Goal: Task Accomplishment & Management: Complete application form

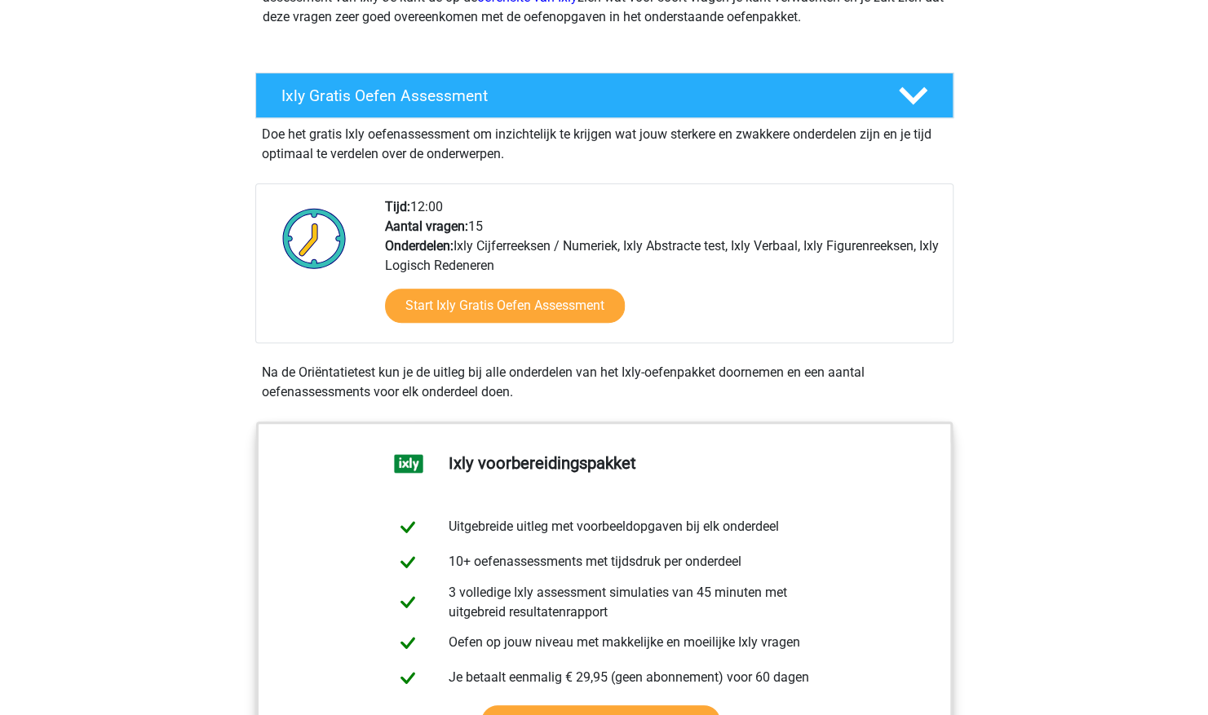
scroll to position [270, 0]
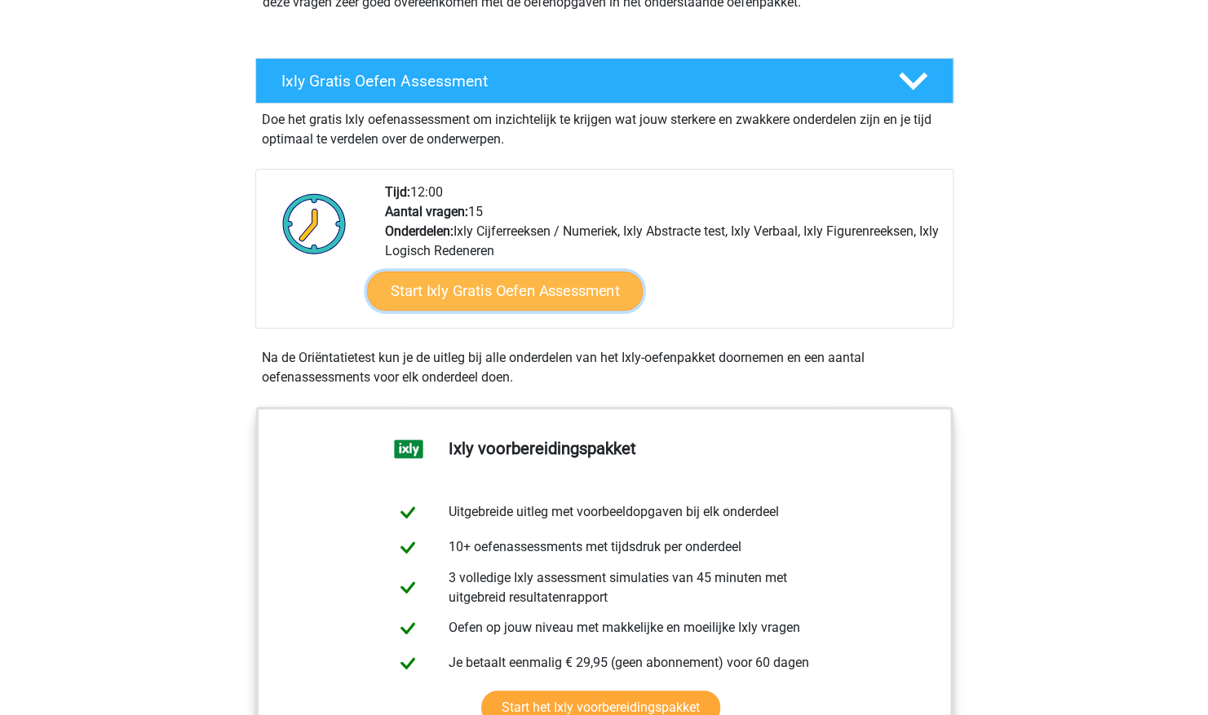
click at [516, 285] on link "Start Ixly Gratis Oefen Assessment" at bounding box center [504, 291] width 276 height 39
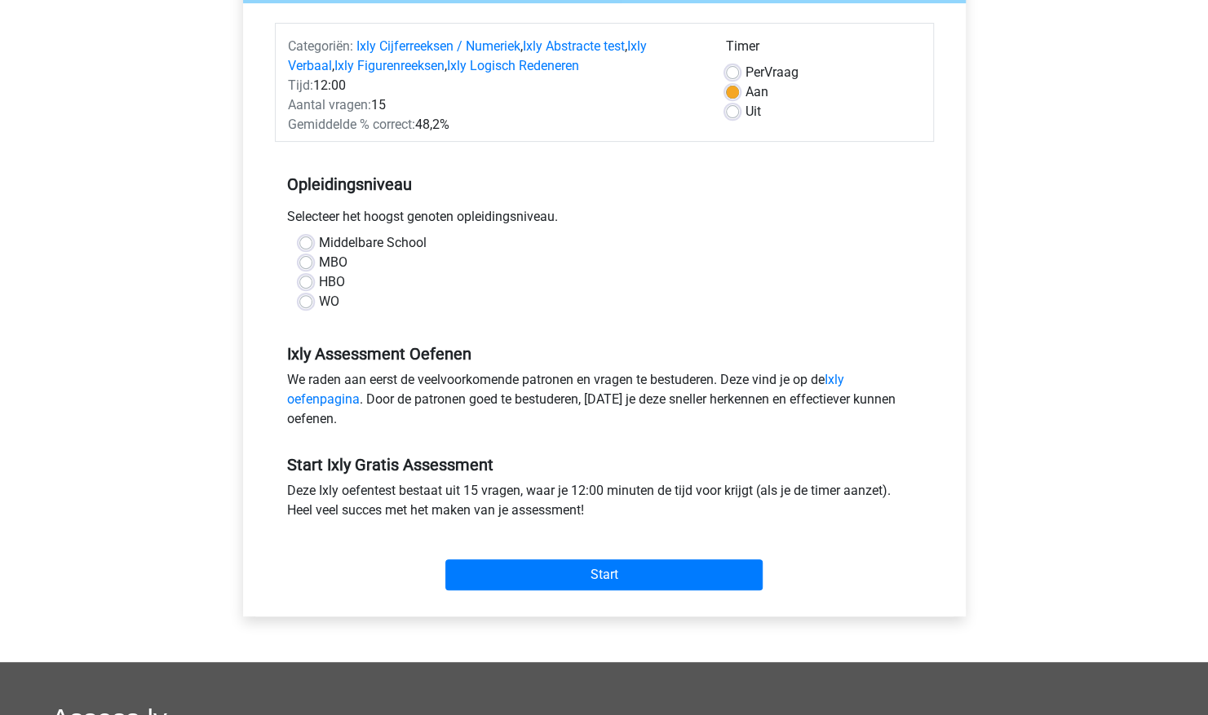
scroll to position [207, 0]
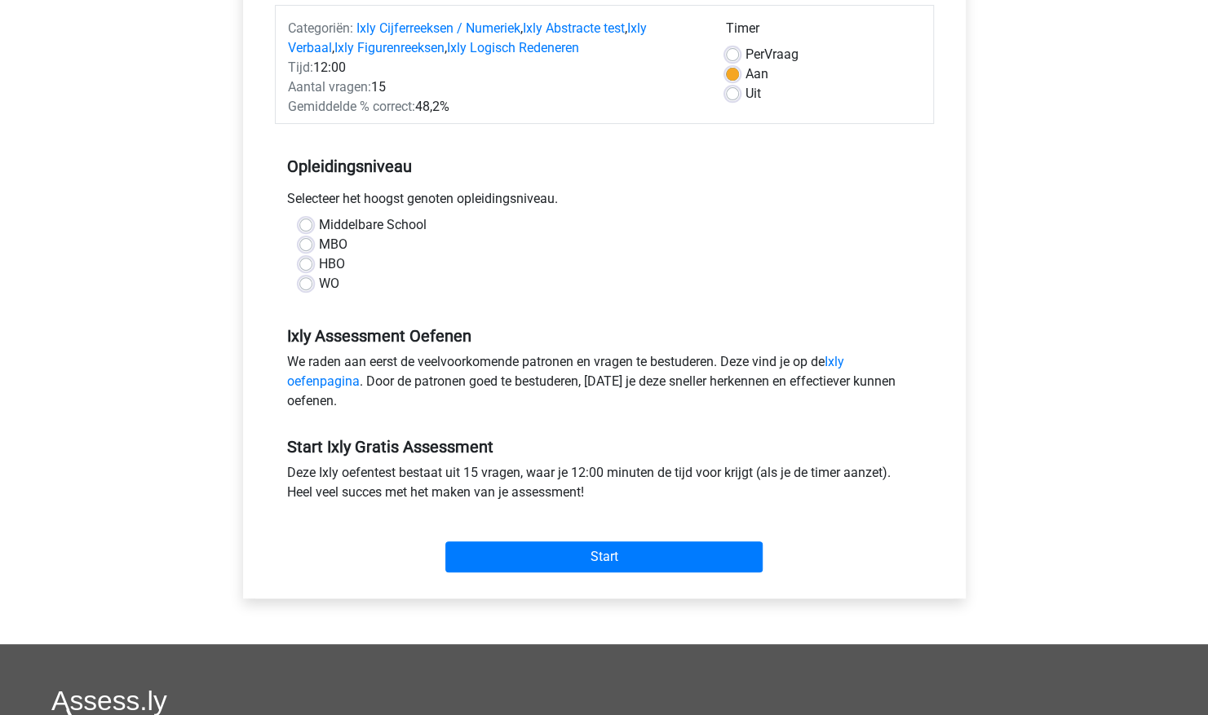
click at [319, 267] on label "HBO" at bounding box center [332, 264] width 26 height 20
click at [308, 267] on input "HBO" at bounding box center [305, 262] width 13 height 16
radio input "true"
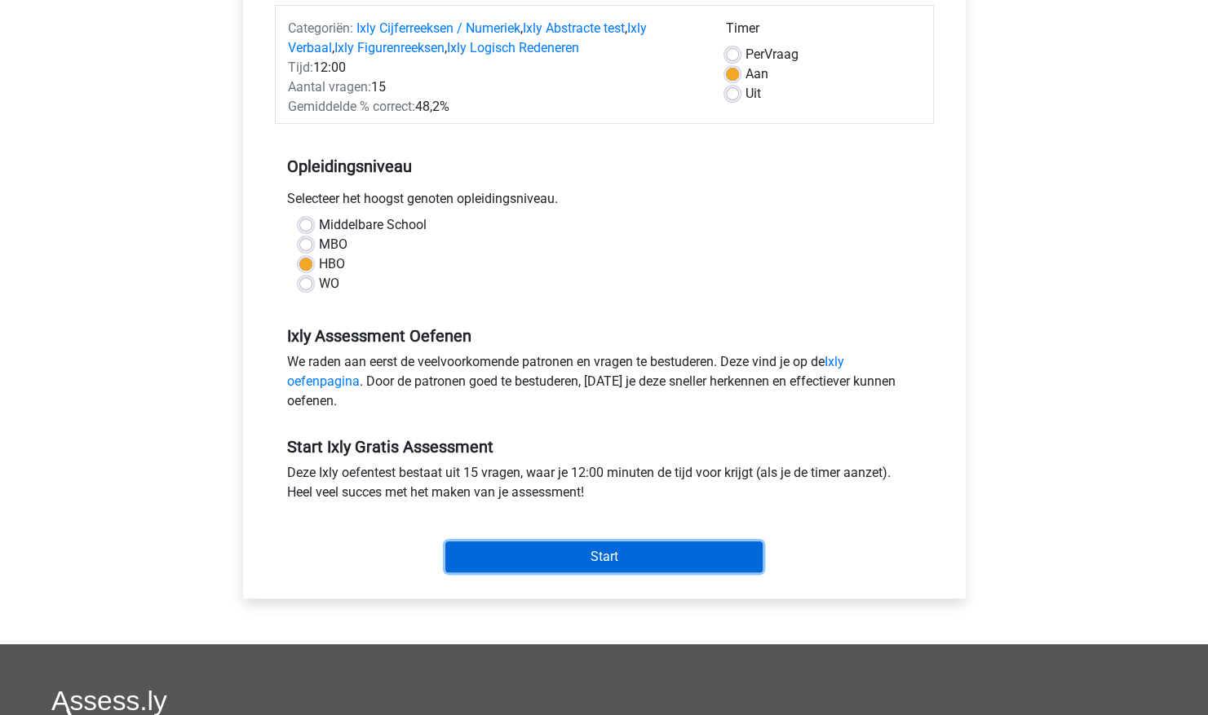
click at [528, 545] on input "Start" at bounding box center [603, 557] width 317 height 31
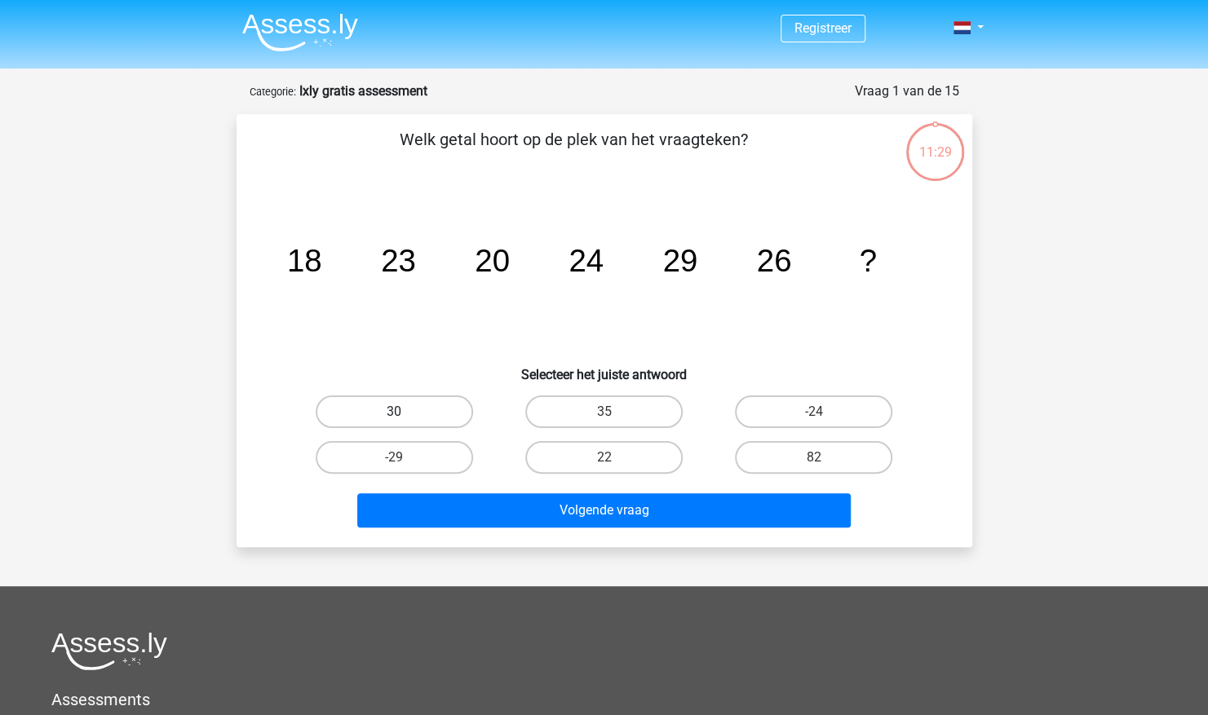
click at [435, 411] on label "30" at bounding box center [394, 412] width 157 height 33
click at [404, 412] on input "30" at bounding box center [399, 417] width 11 height 11
radio input "true"
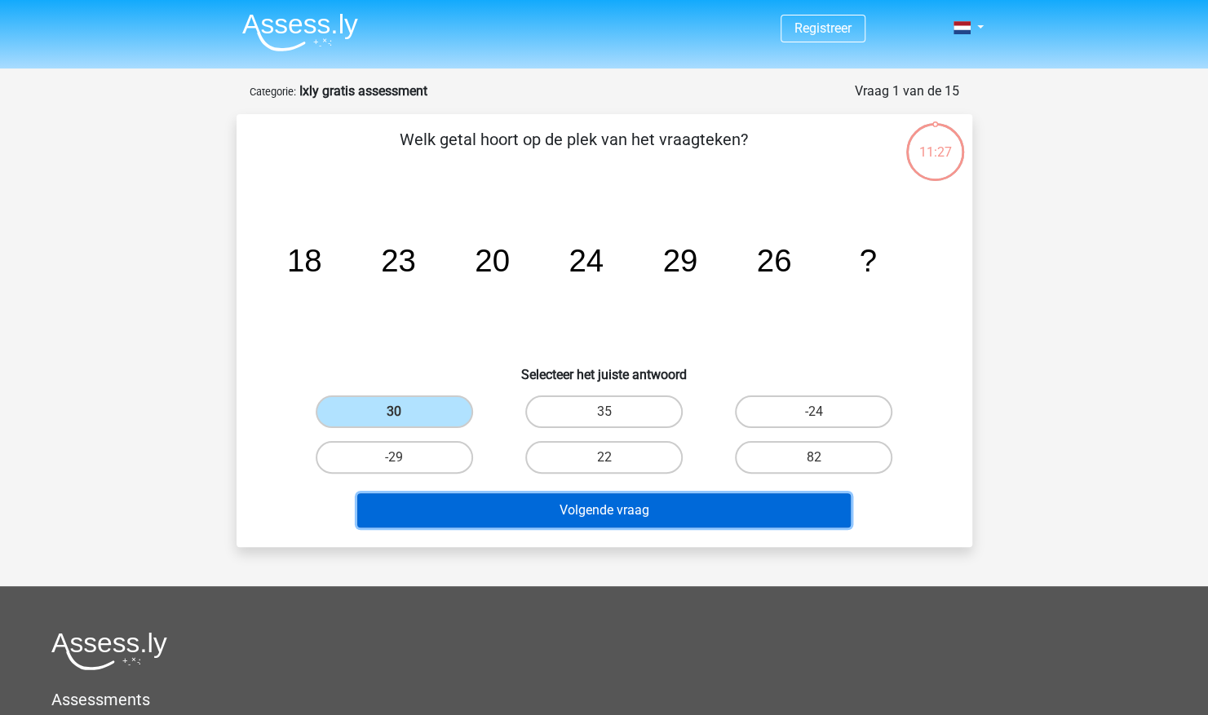
click at [606, 497] on button "Volgende vraag" at bounding box center [603, 510] width 493 height 34
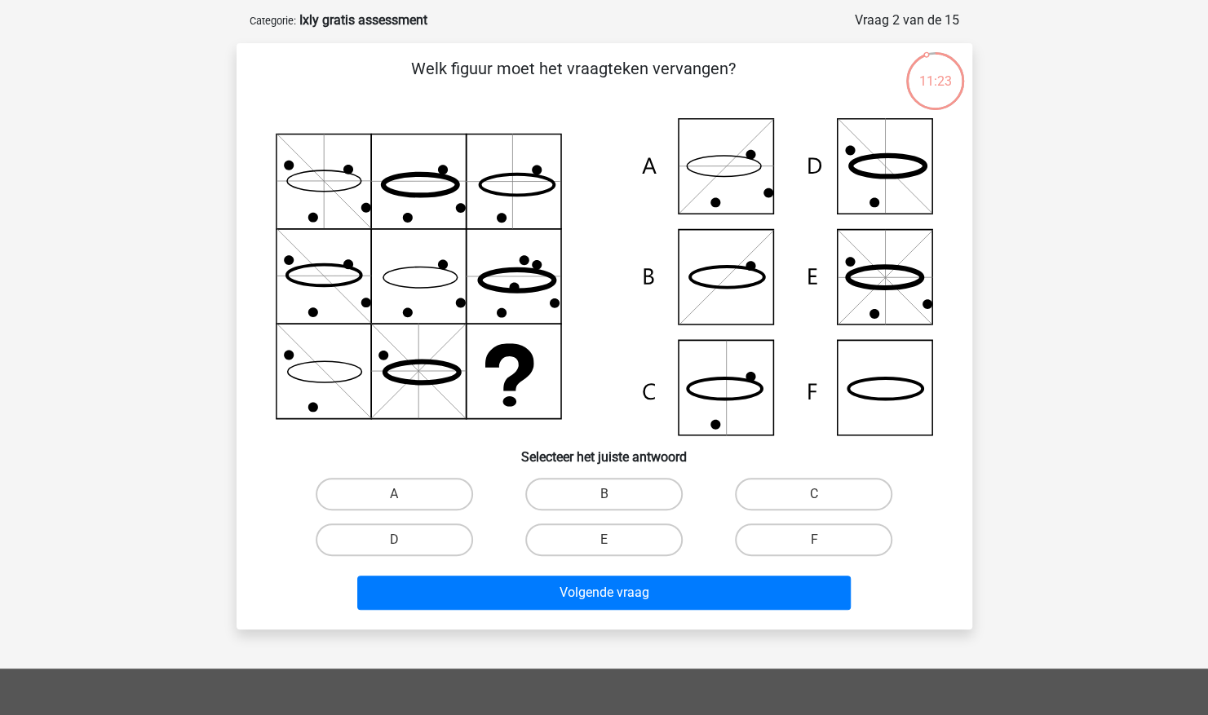
scroll to position [72, 0]
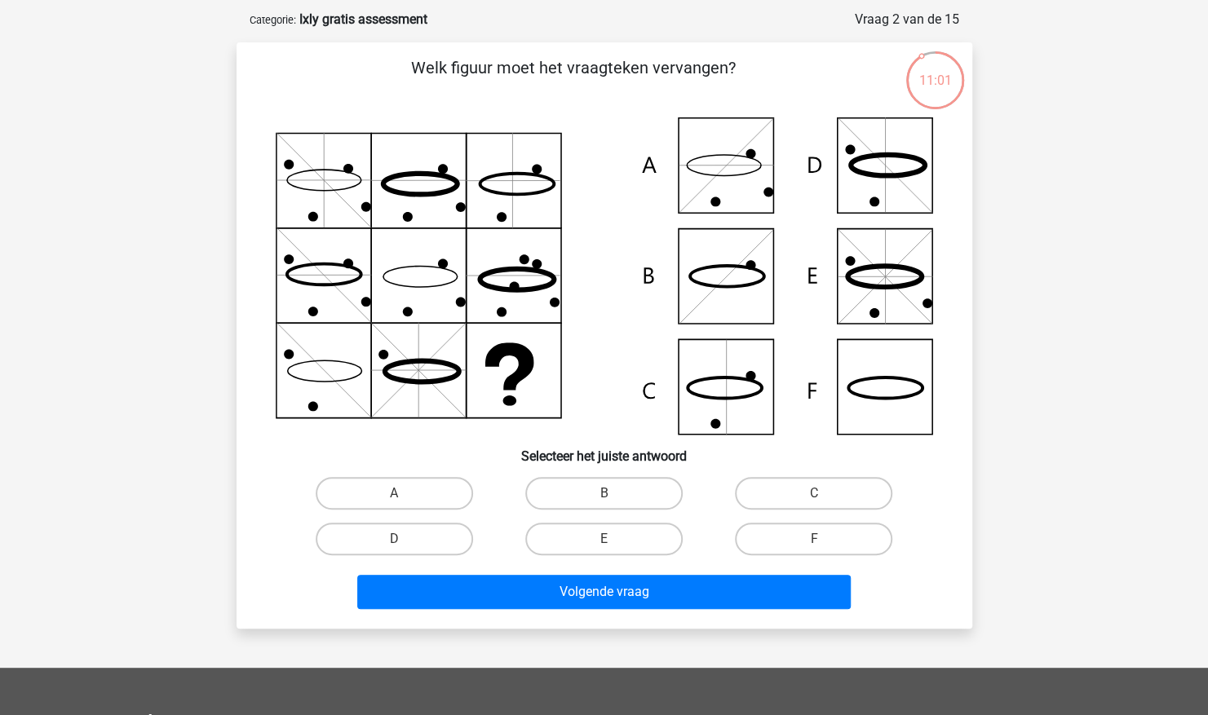
click at [880, 388] on icon at bounding box center [604, 275] width 657 height 317
click at [819, 528] on label "F" at bounding box center [813, 539] width 157 height 33
click at [819, 539] on input "F" at bounding box center [819, 544] width 11 height 11
radio input "true"
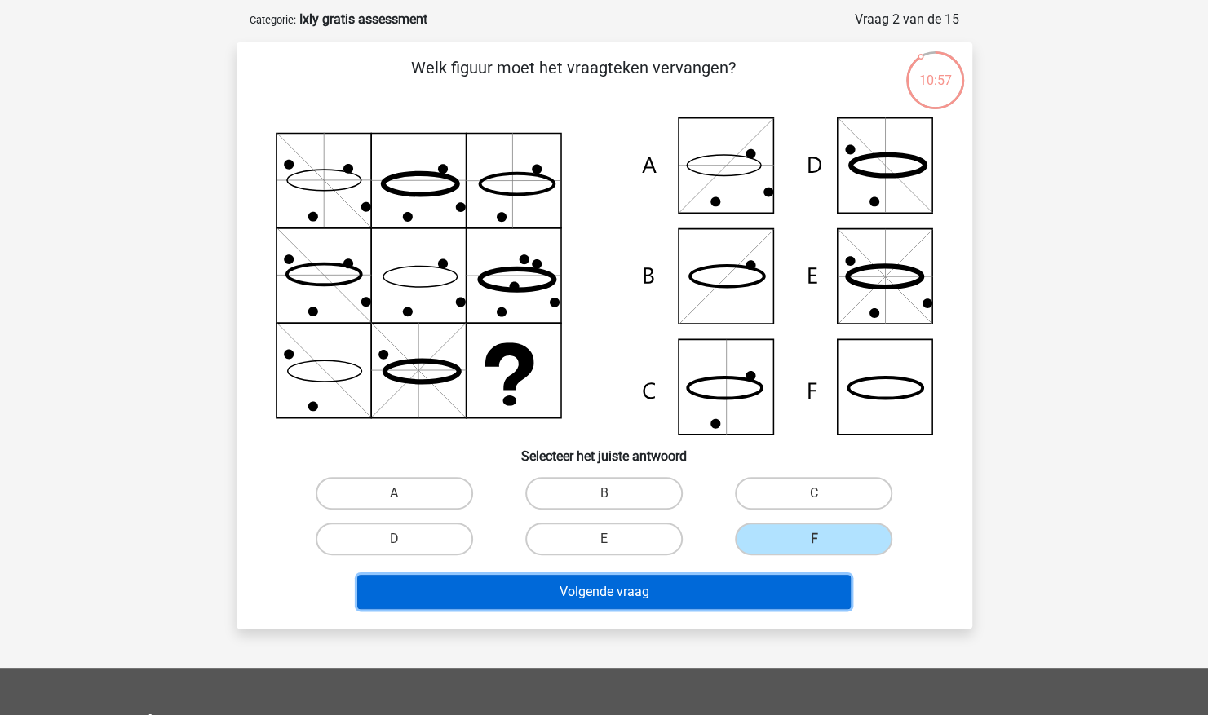
click at [655, 593] on button "Volgende vraag" at bounding box center [603, 592] width 493 height 34
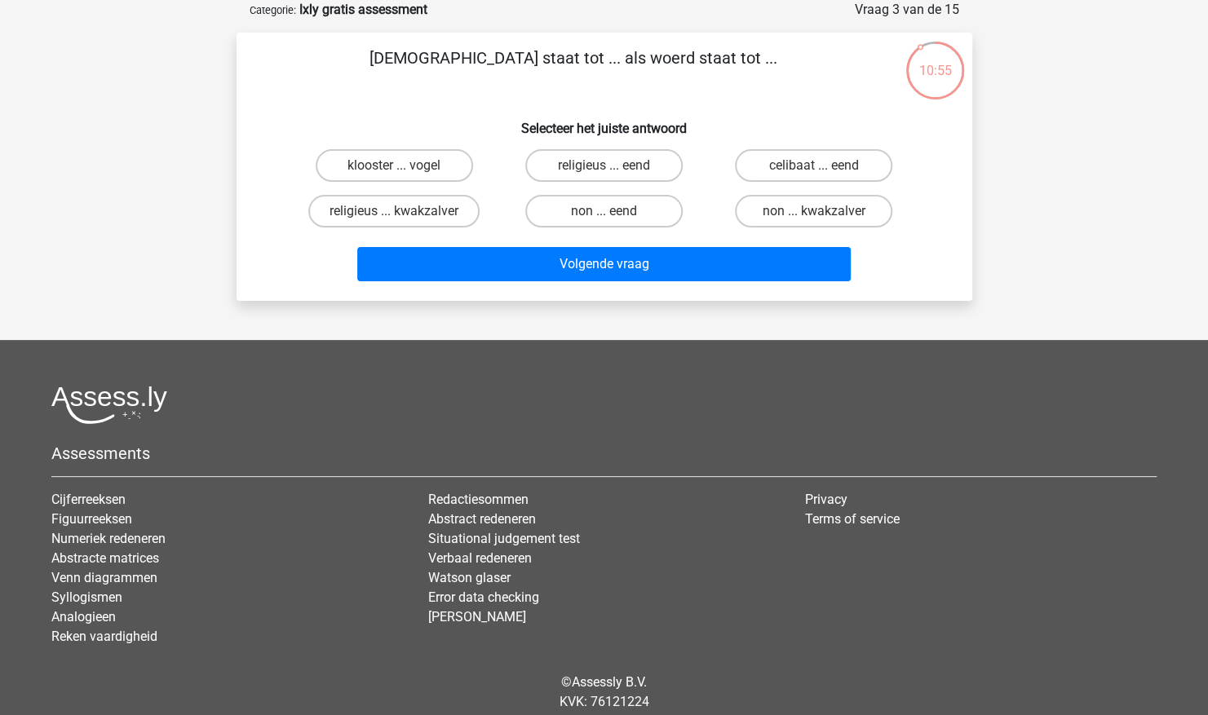
scroll to position [0, 0]
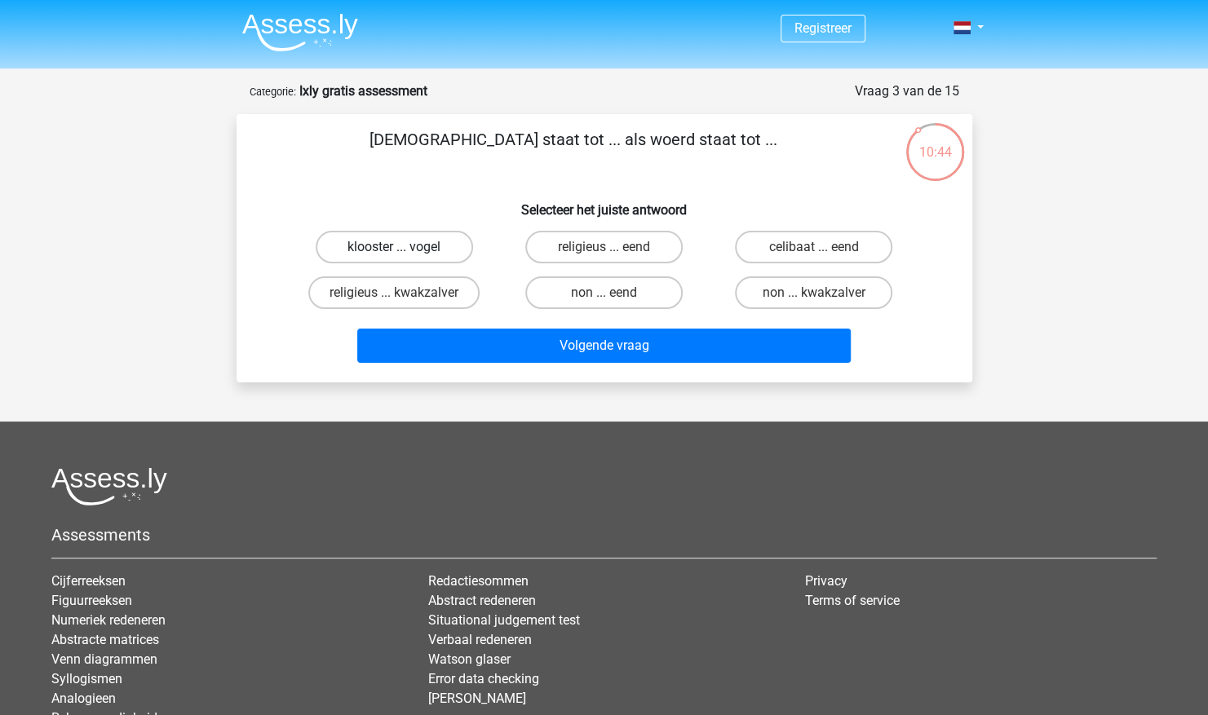
click at [414, 251] on label "klooster ... vogel" at bounding box center [394, 247] width 157 height 33
click at [404, 251] on input "klooster ... vogel" at bounding box center [399, 252] width 11 height 11
radio input "true"
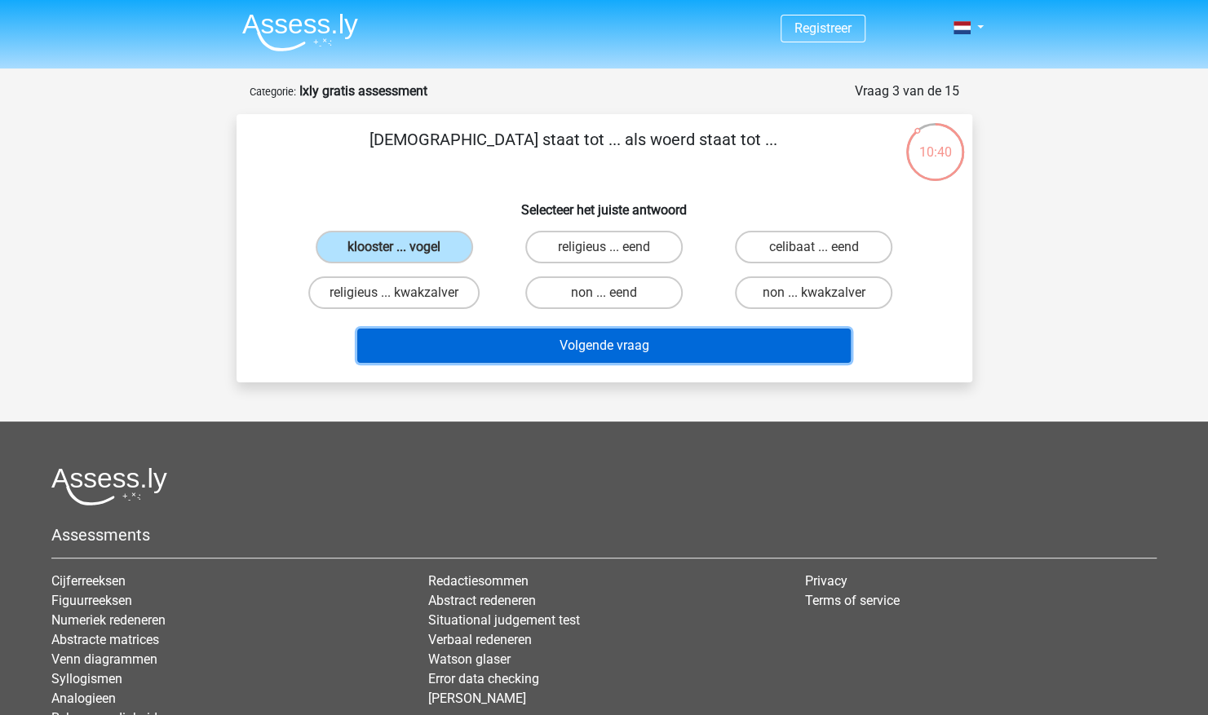
click at [630, 344] on button "Volgende vraag" at bounding box center [603, 346] width 493 height 34
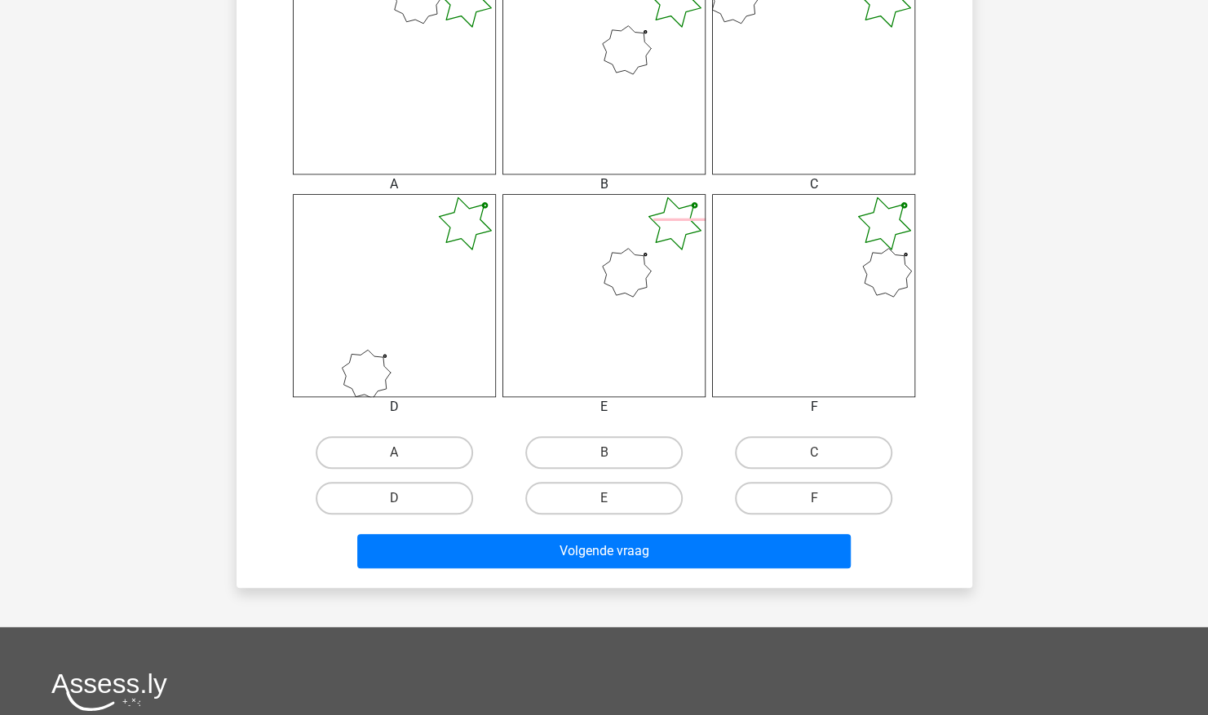
scroll to position [620, 0]
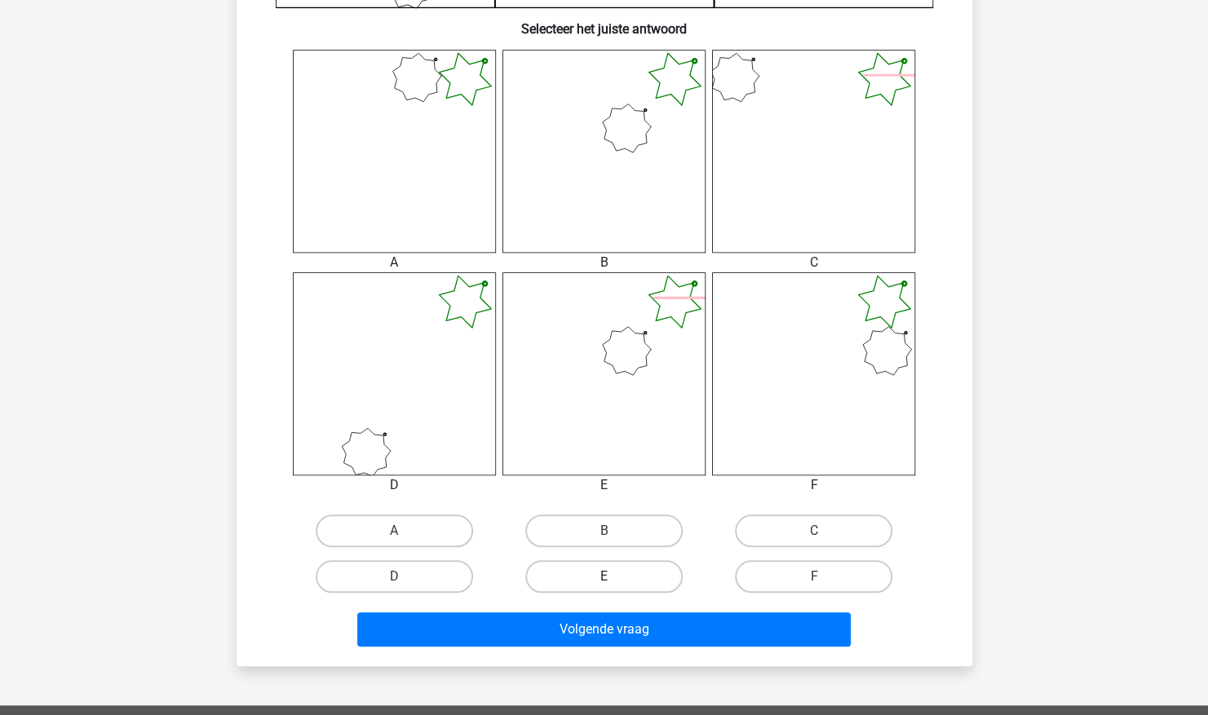
click at [614, 561] on label "E" at bounding box center [603, 576] width 157 height 33
click at [614, 577] on input "E" at bounding box center [608, 582] width 11 height 11
radio input "true"
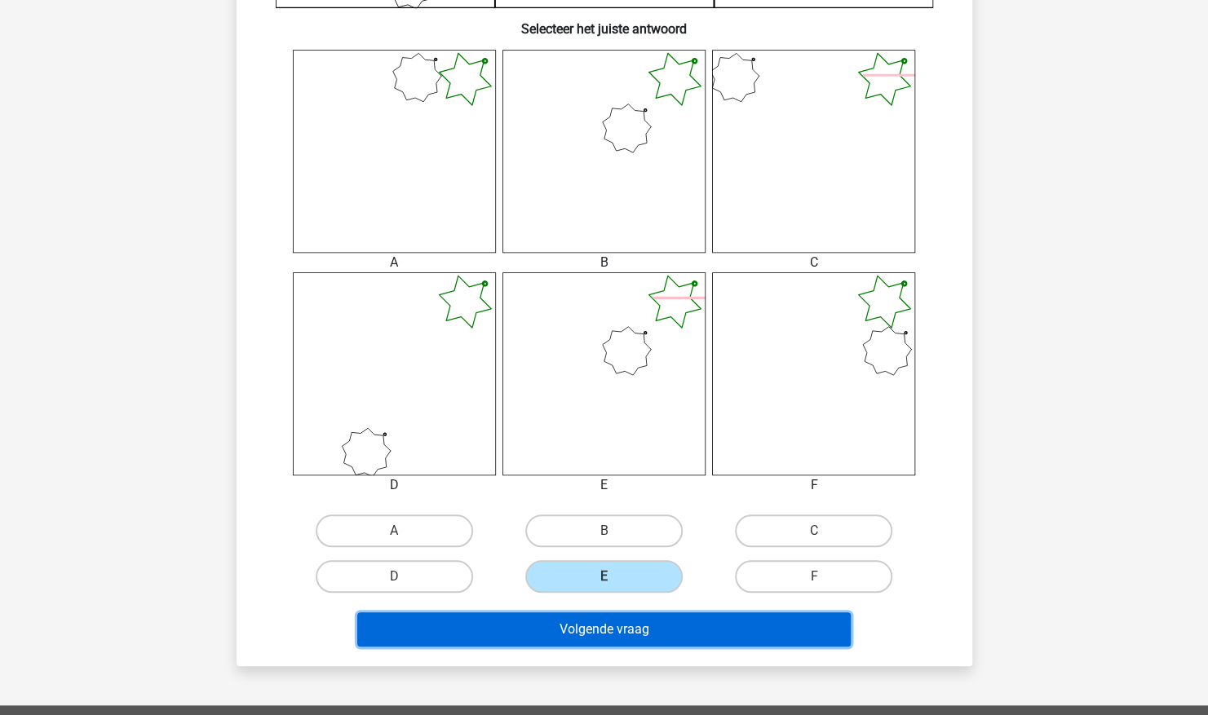
click at [608, 627] on button "Volgende vraag" at bounding box center [603, 629] width 493 height 34
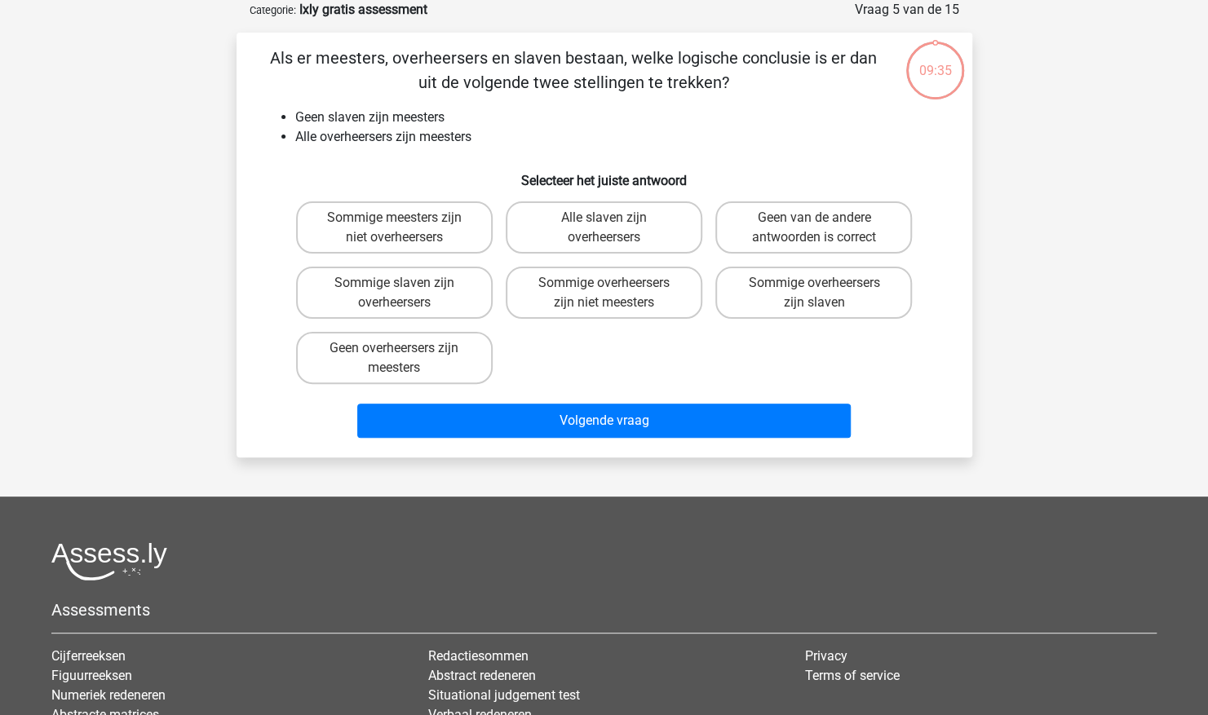
scroll to position [0, 0]
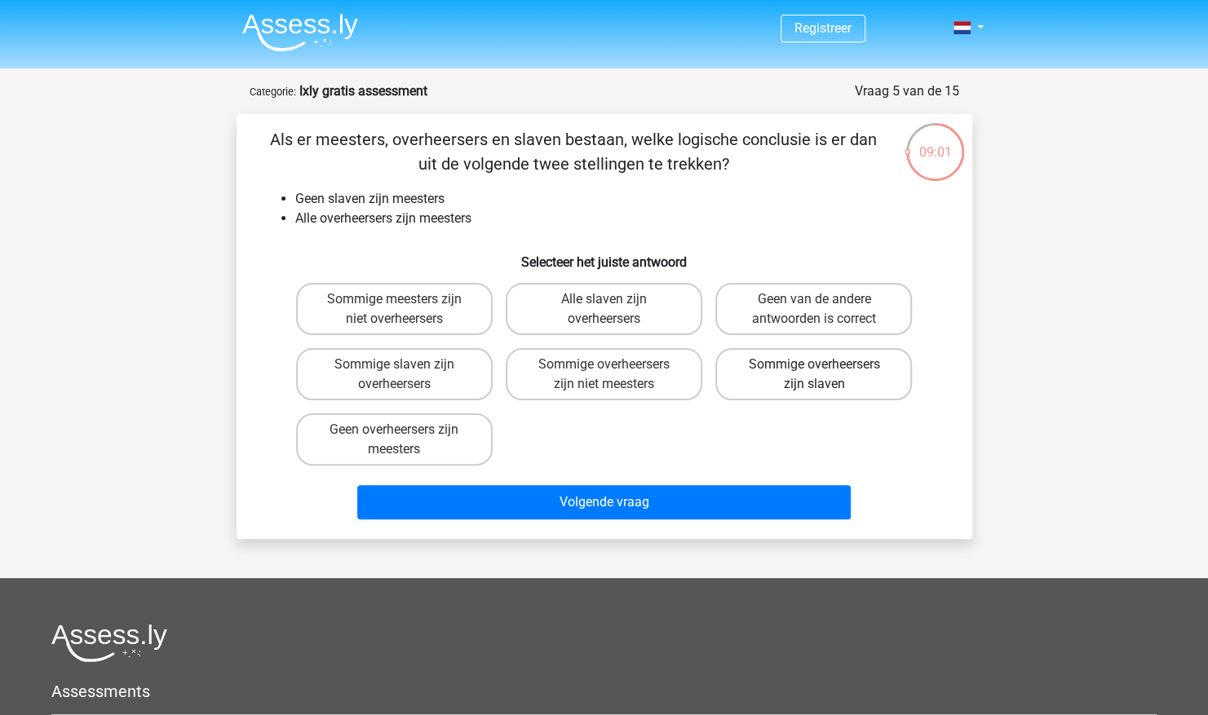
click at [816, 380] on label "Sommige overheersers zijn slaven" at bounding box center [813, 374] width 197 height 52
click at [816, 375] on input "Sommige overheersers zijn slaven" at bounding box center [819, 370] width 11 height 11
radio input "true"
click at [618, 519] on div "Volgende vraag" at bounding box center [605, 505] width 630 height 41
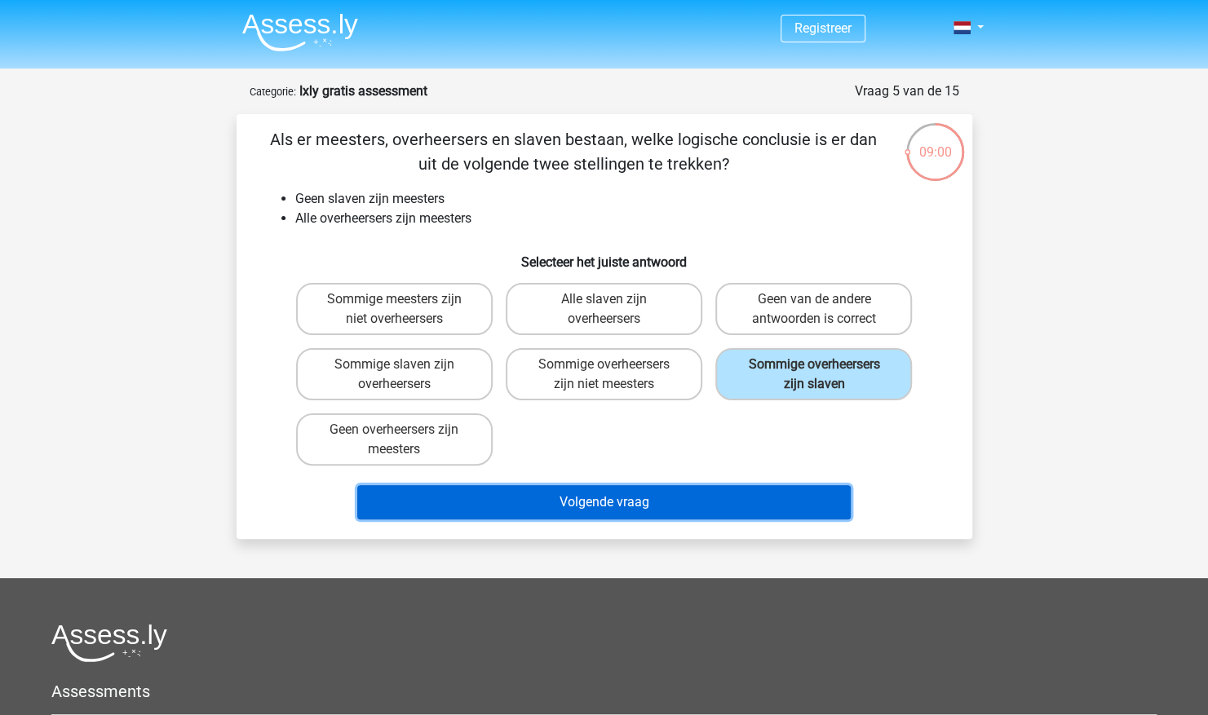
click at [617, 508] on button "Volgende vraag" at bounding box center [603, 502] width 493 height 34
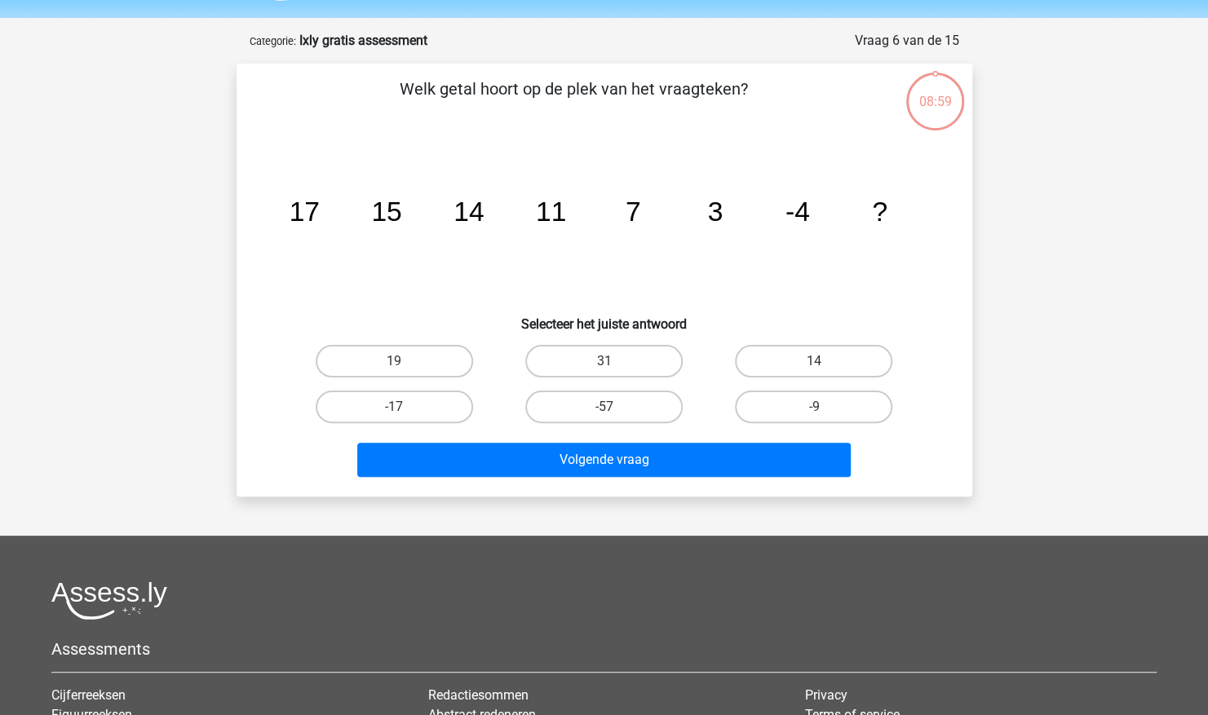
scroll to position [82, 0]
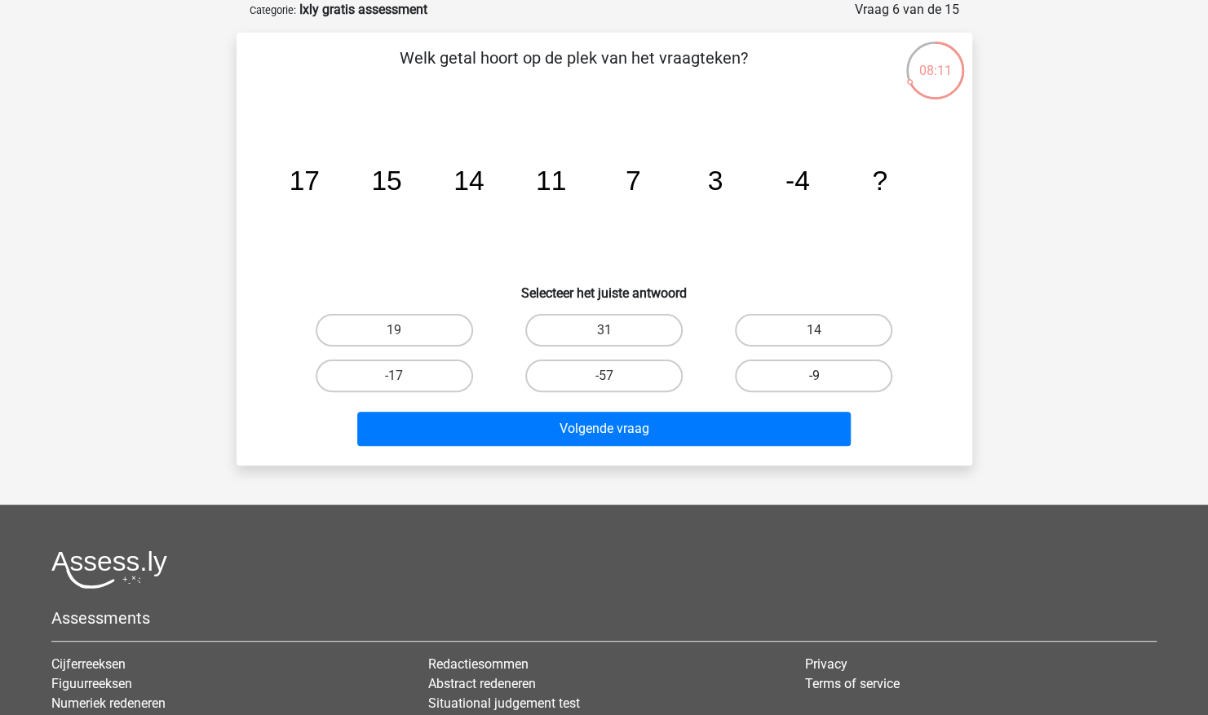
click at [789, 374] on label "-9" at bounding box center [813, 376] width 157 height 33
click at [814, 376] on input "-9" at bounding box center [819, 381] width 11 height 11
radio input "true"
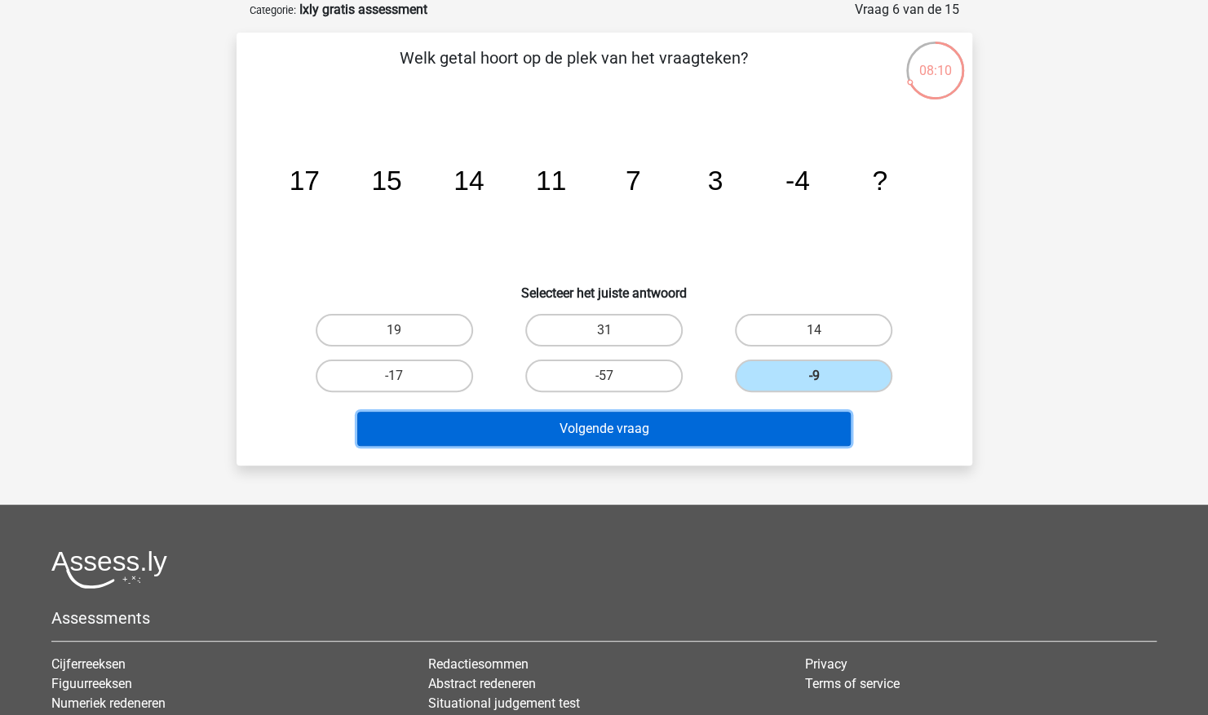
click at [687, 418] on button "Volgende vraag" at bounding box center [603, 429] width 493 height 34
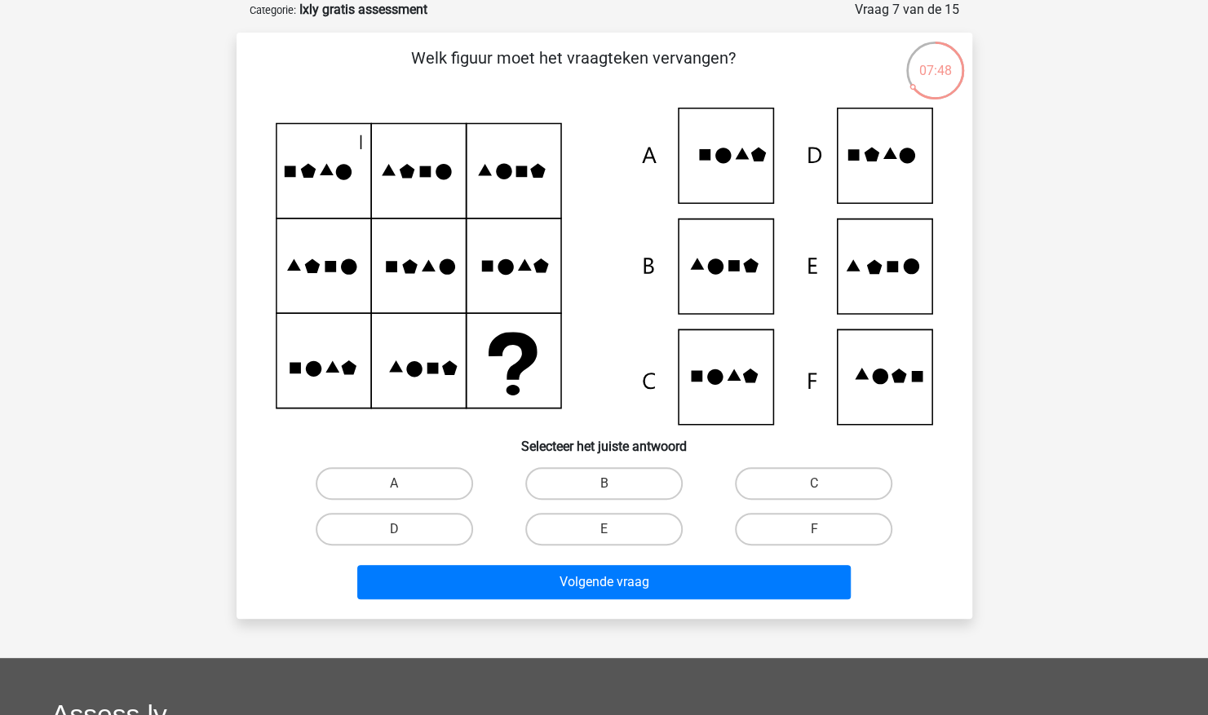
scroll to position [111, 0]
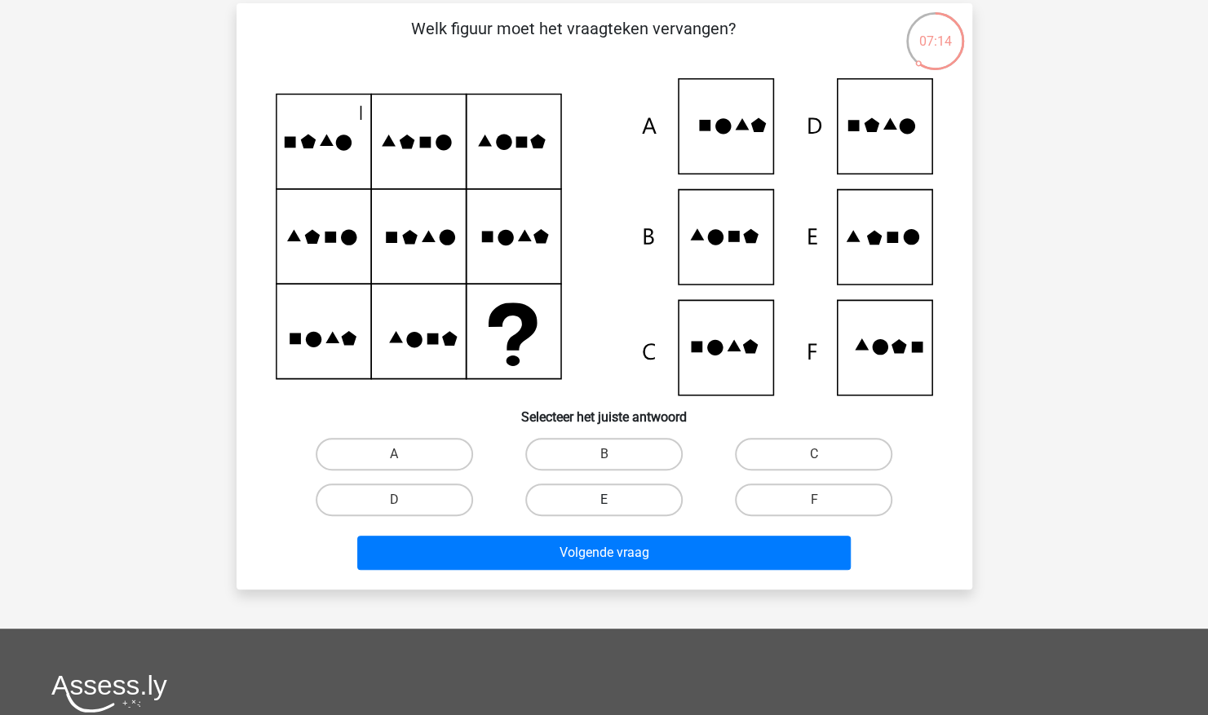
click at [621, 499] on label "E" at bounding box center [603, 500] width 157 height 33
click at [614, 500] on input "E" at bounding box center [608, 505] width 11 height 11
radio input "true"
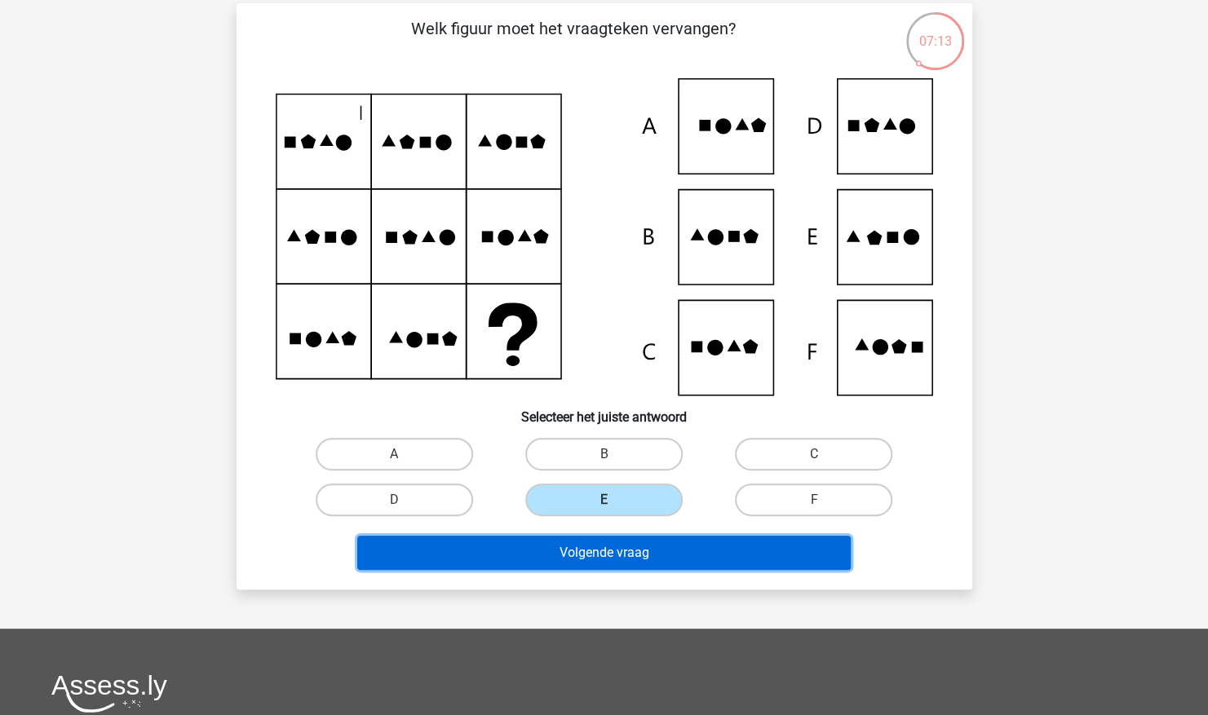
click at [631, 565] on button "Volgende vraag" at bounding box center [603, 553] width 493 height 34
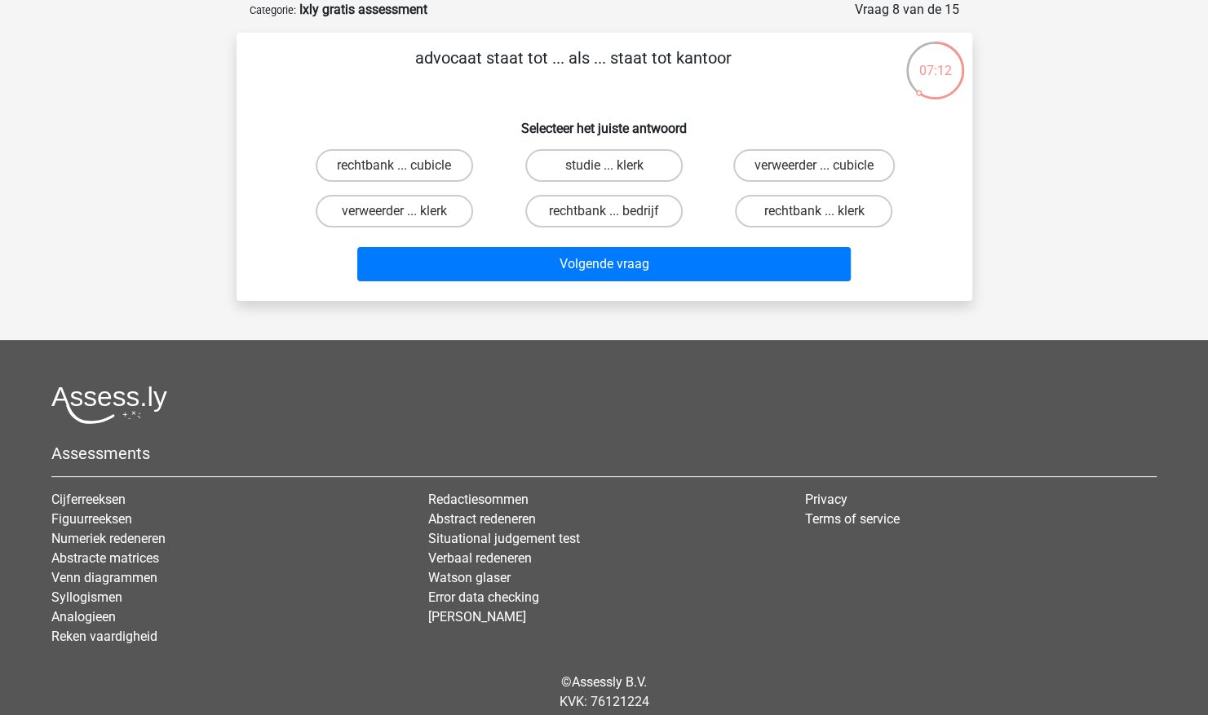
scroll to position [0, 0]
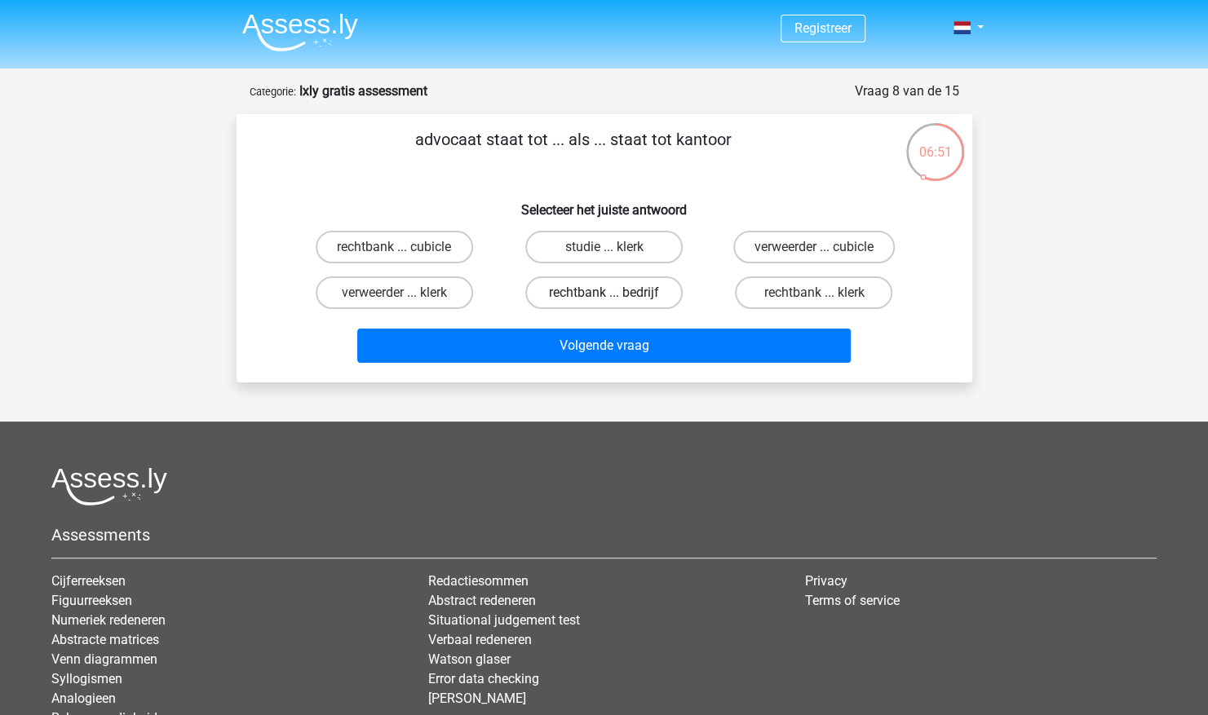
click at [612, 290] on label "rechtbank ... bedrijf" at bounding box center [603, 292] width 157 height 33
click at [612, 293] on input "rechtbank ... bedrijf" at bounding box center [608, 298] width 11 height 11
radio input "true"
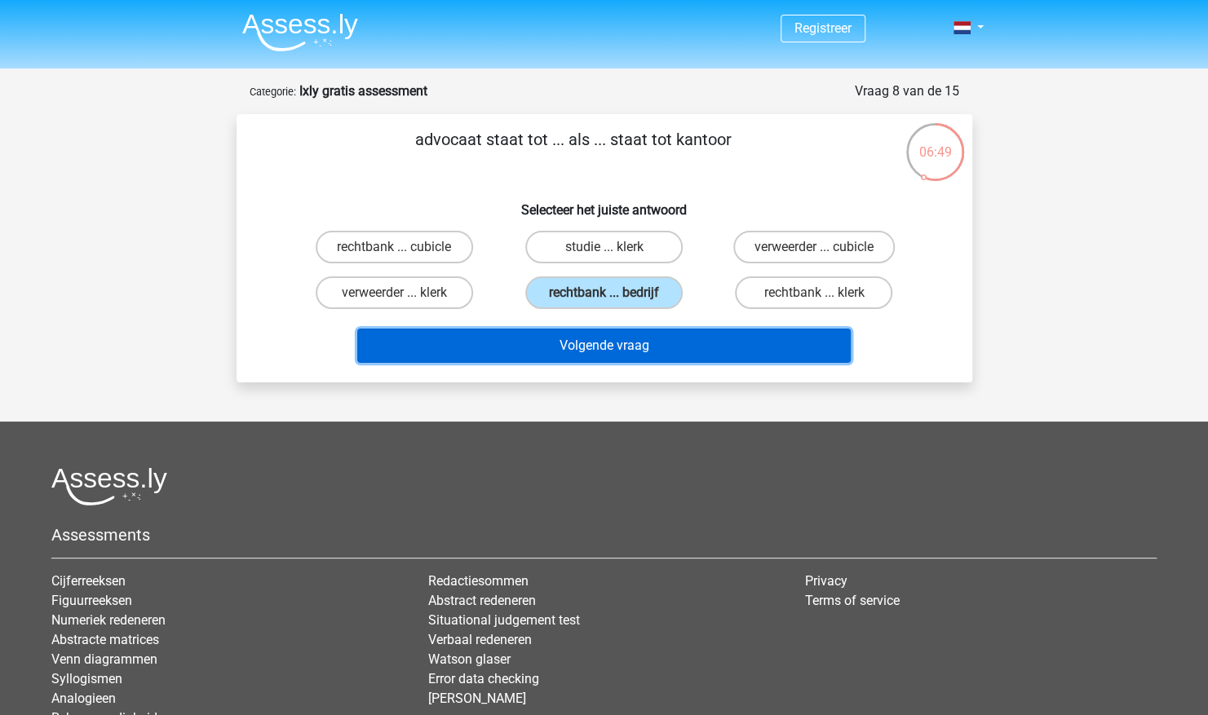
click at [661, 351] on button "Volgende vraag" at bounding box center [603, 346] width 493 height 34
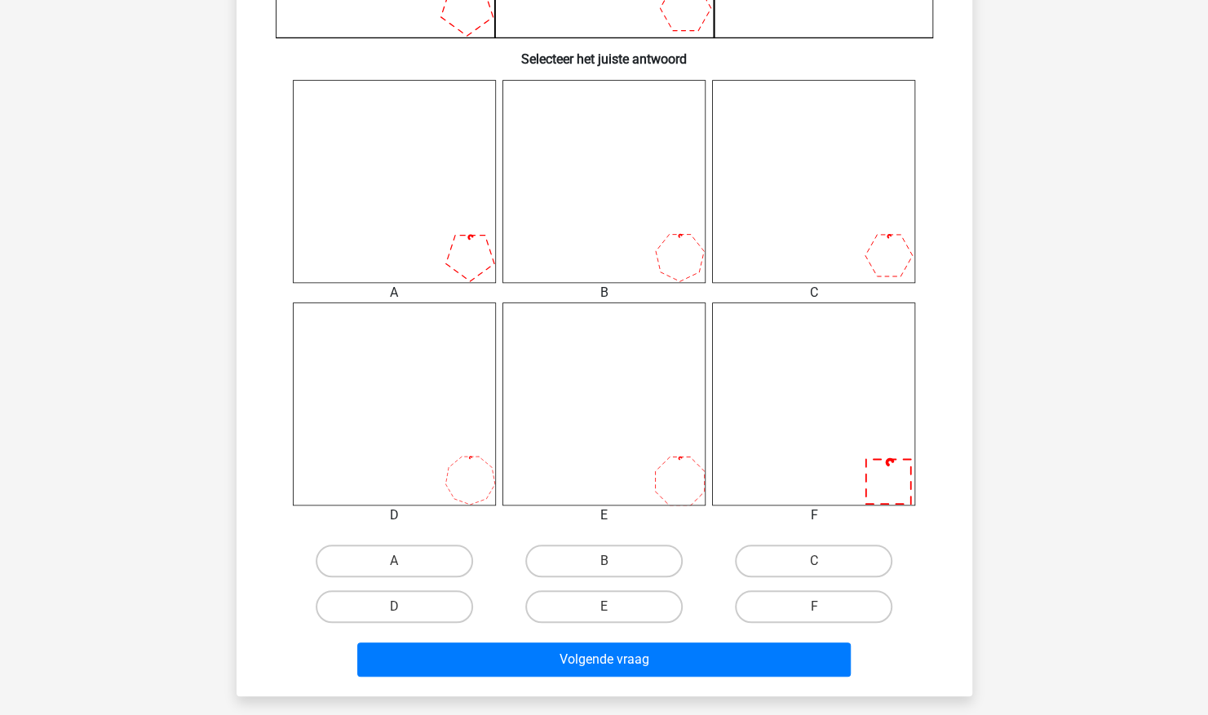
scroll to position [590, 0]
click at [615, 603] on label "E" at bounding box center [603, 606] width 157 height 33
click at [614, 606] on input "E" at bounding box center [608, 611] width 11 height 11
radio input "true"
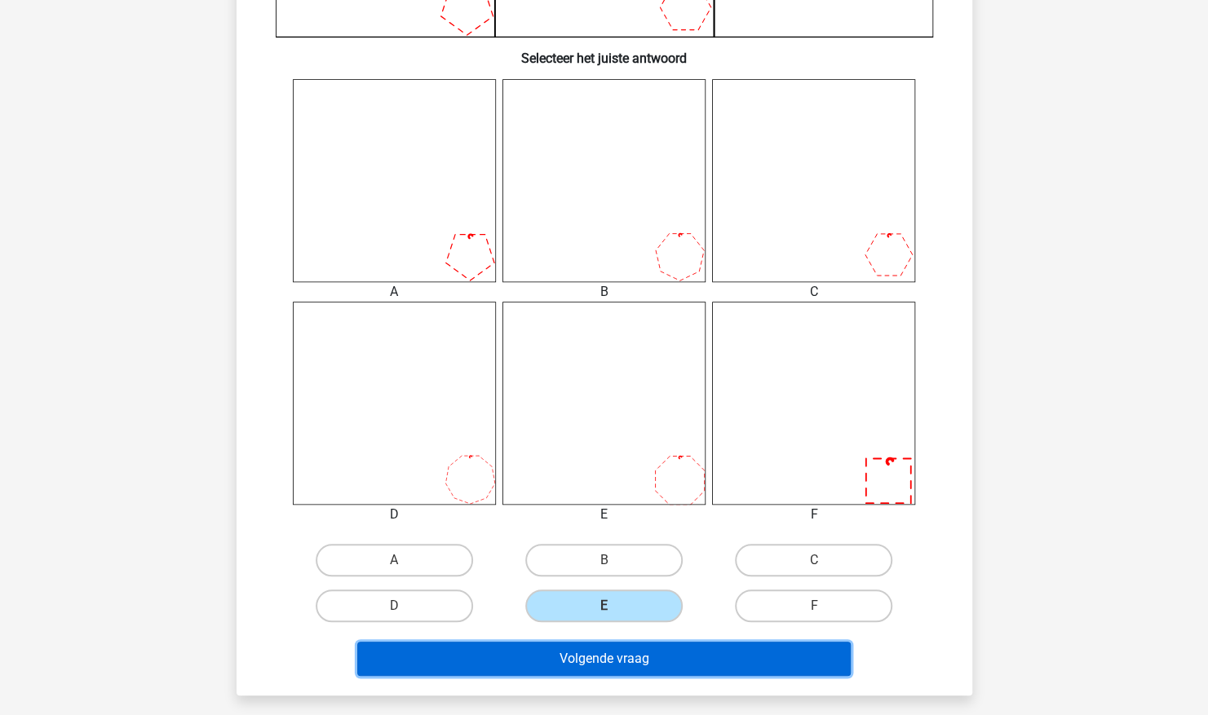
click at [617, 648] on button "Volgende vraag" at bounding box center [603, 659] width 493 height 34
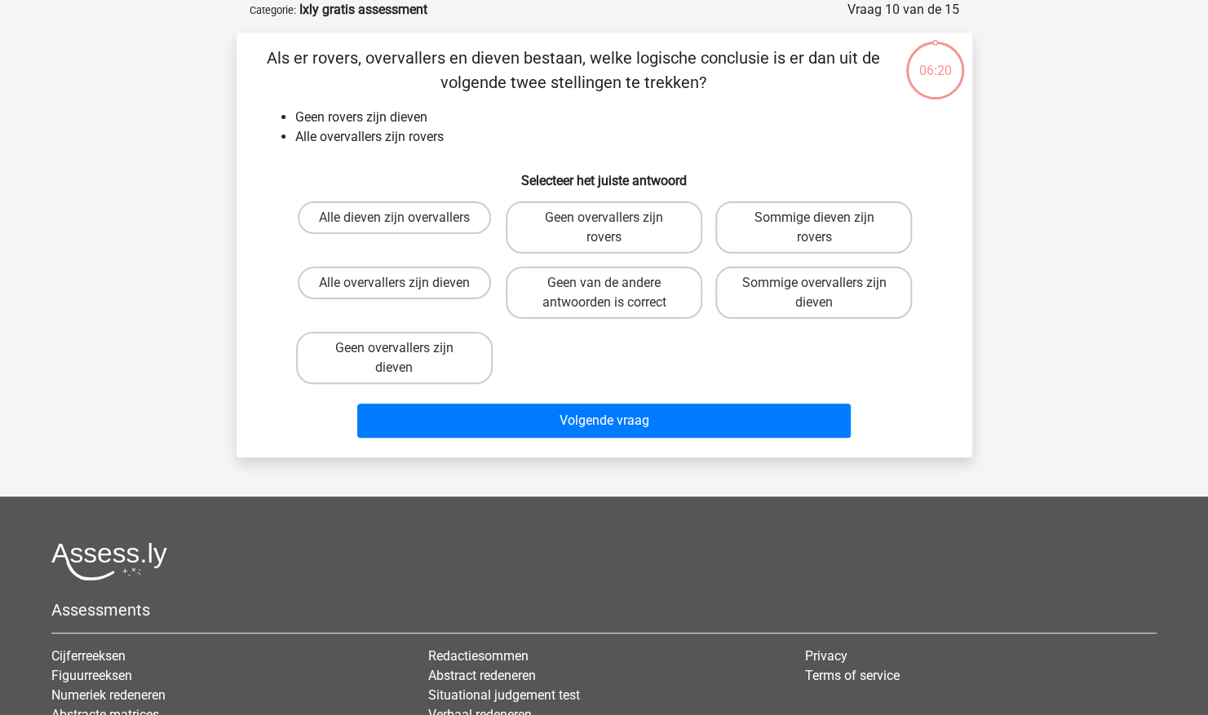
scroll to position [34, 0]
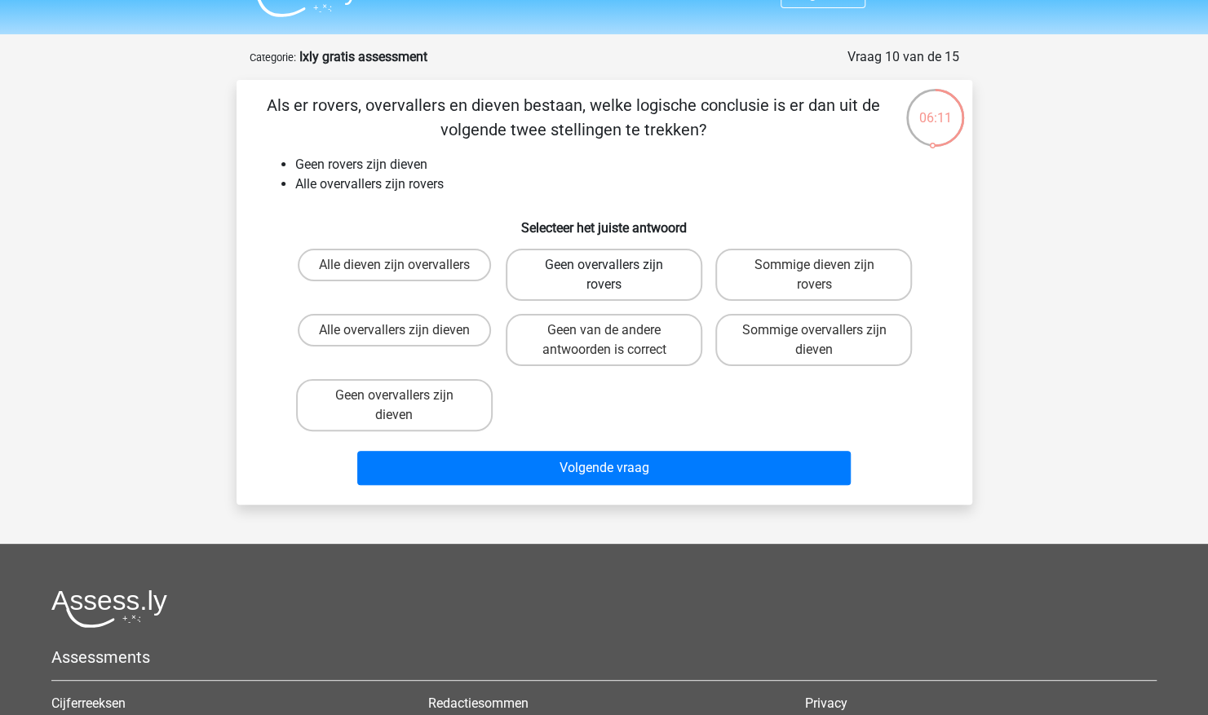
click at [608, 282] on label "Geen overvallers zijn rovers" at bounding box center [604, 275] width 197 height 52
click at [608, 276] on input "Geen overvallers zijn rovers" at bounding box center [608, 270] width 11 height 11
radio input "true"
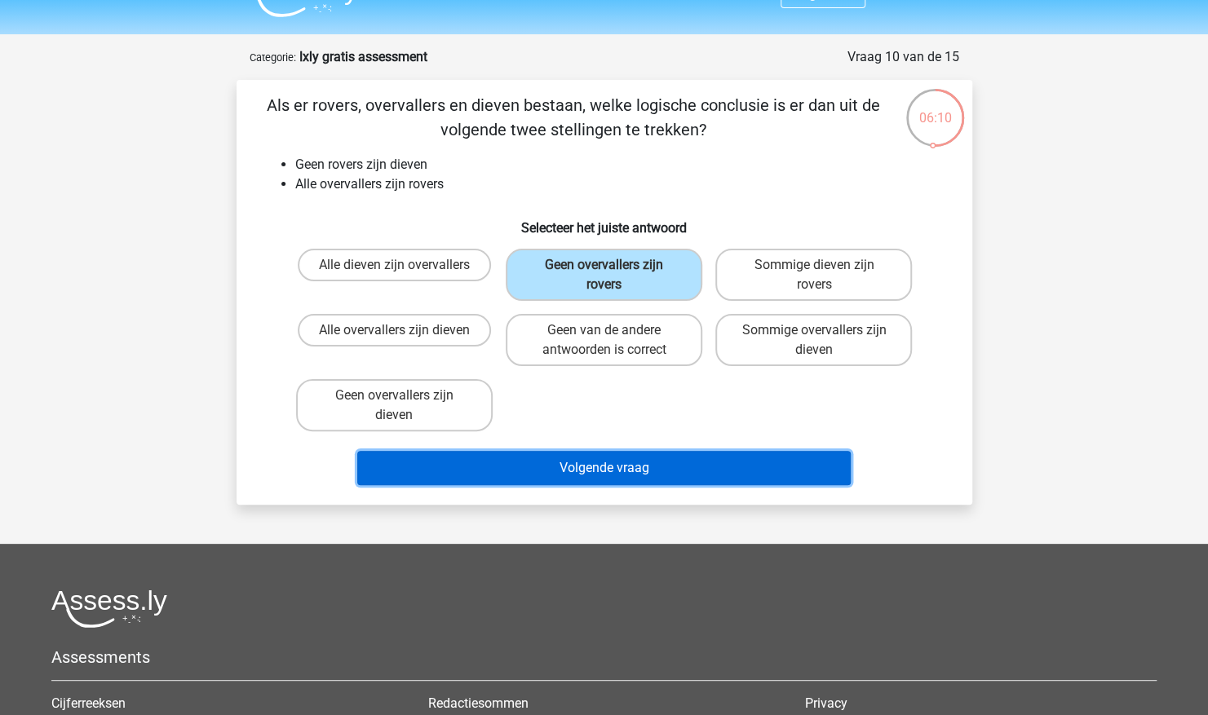
click at [598, 463] on button "Volgende vraag" at bounding box center [603, 468] width 493 height 34
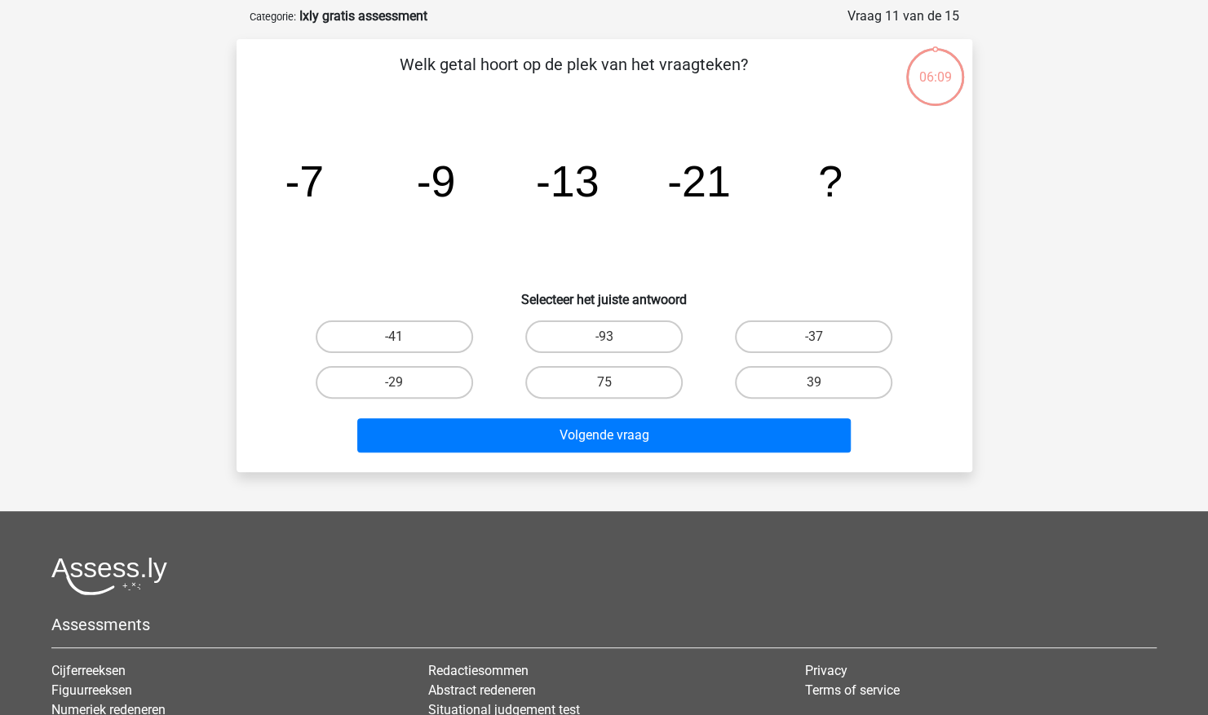
scroll to position [82, 0]
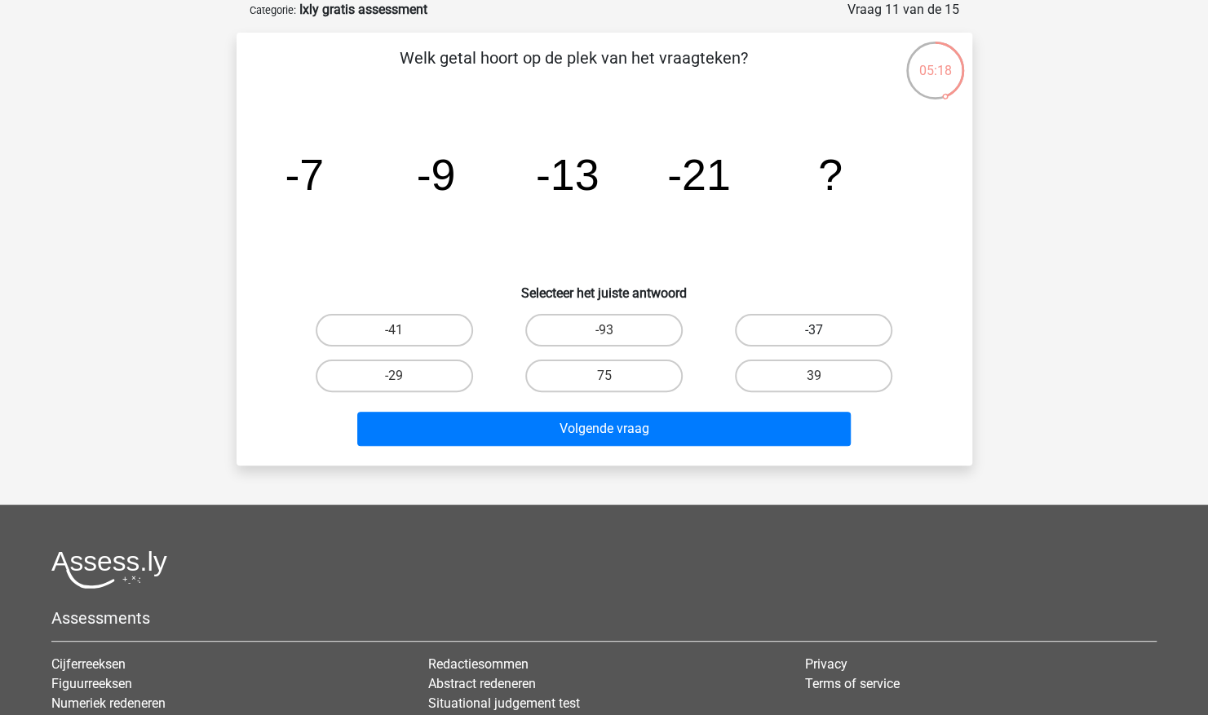
click at [812, 321] on label "-37" at bounding box center [813, 330] width 157 height 33
click at [814, 330] on input "-37" at bounding box center [819, 335] width 11 height 11
radio input "true"
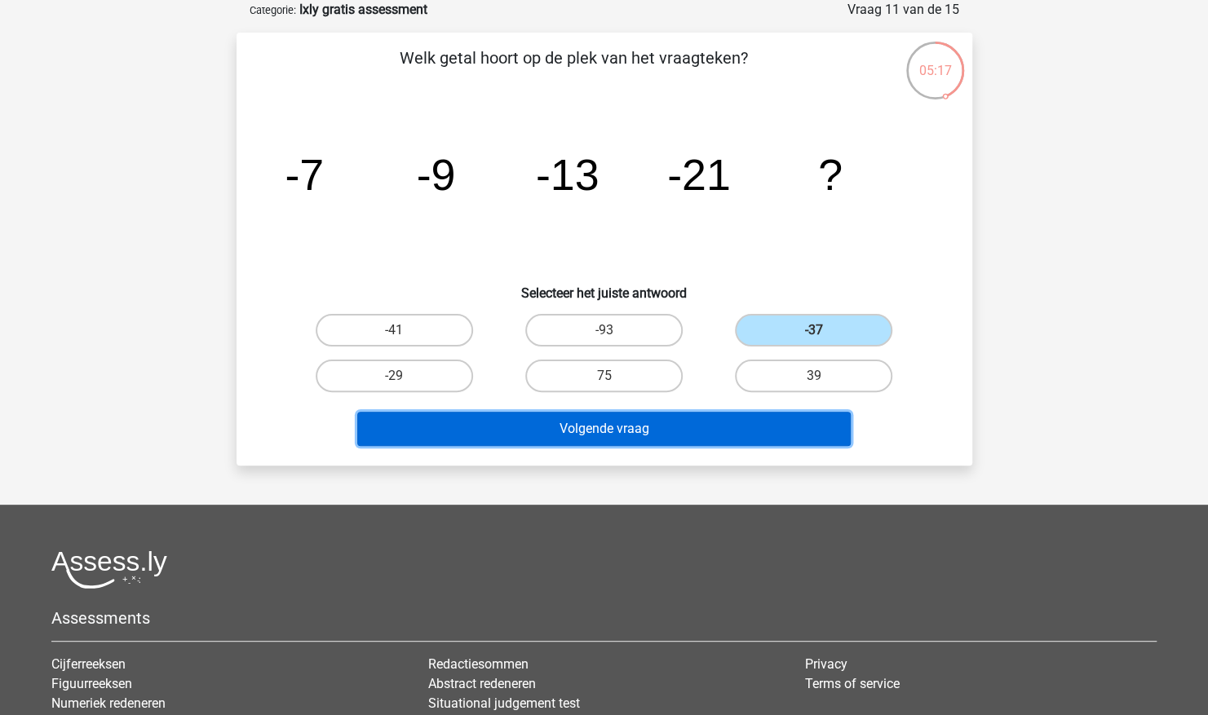
click at [657, 435] on button "Volgende vraag" at bounding box center [603, 429] width 493 height 34
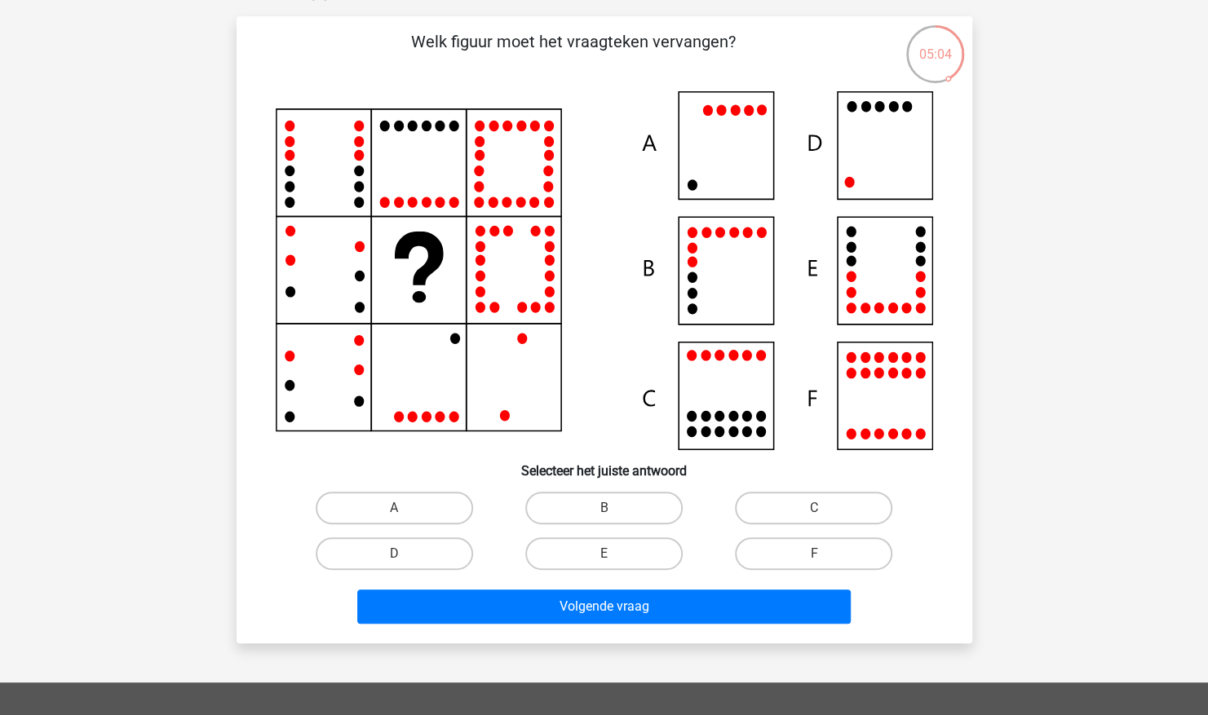
scroll to position [108, 0]
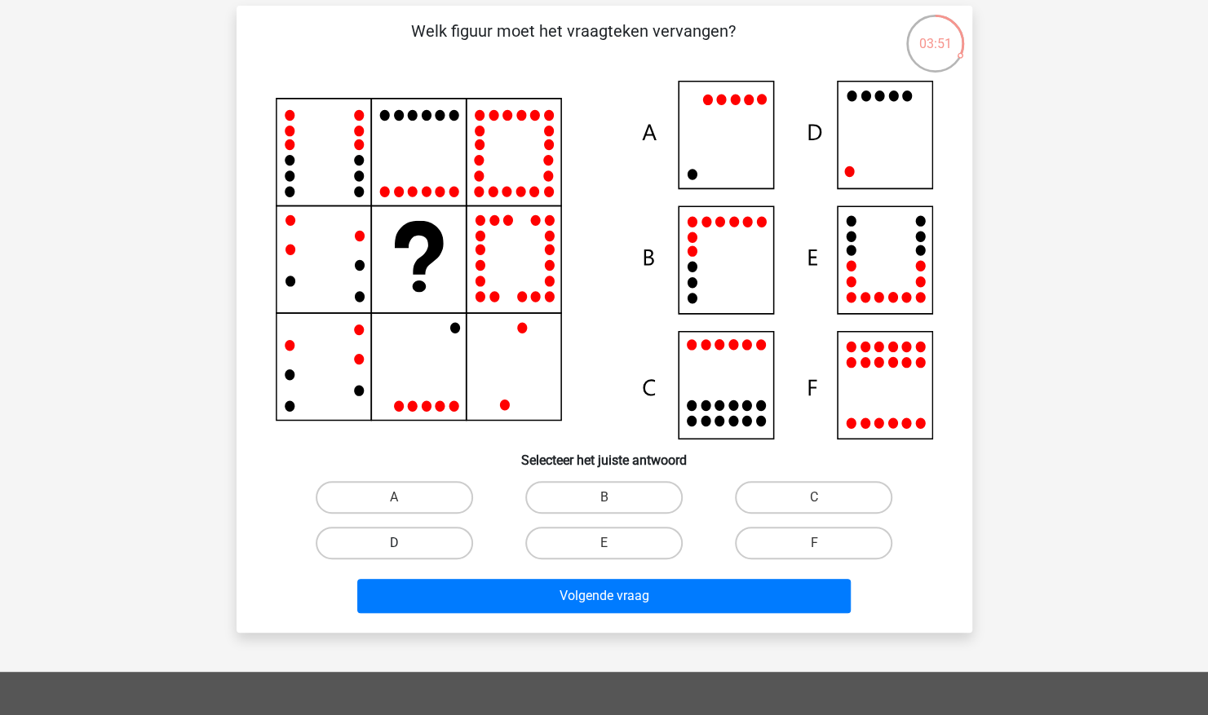
click at [433, 542] on label "D" at bounding box center [394, 543] width 157 height 33
click at [404, 543] on input "D" at bounding box center [399, 548] width 11 height 11
radio input "true"
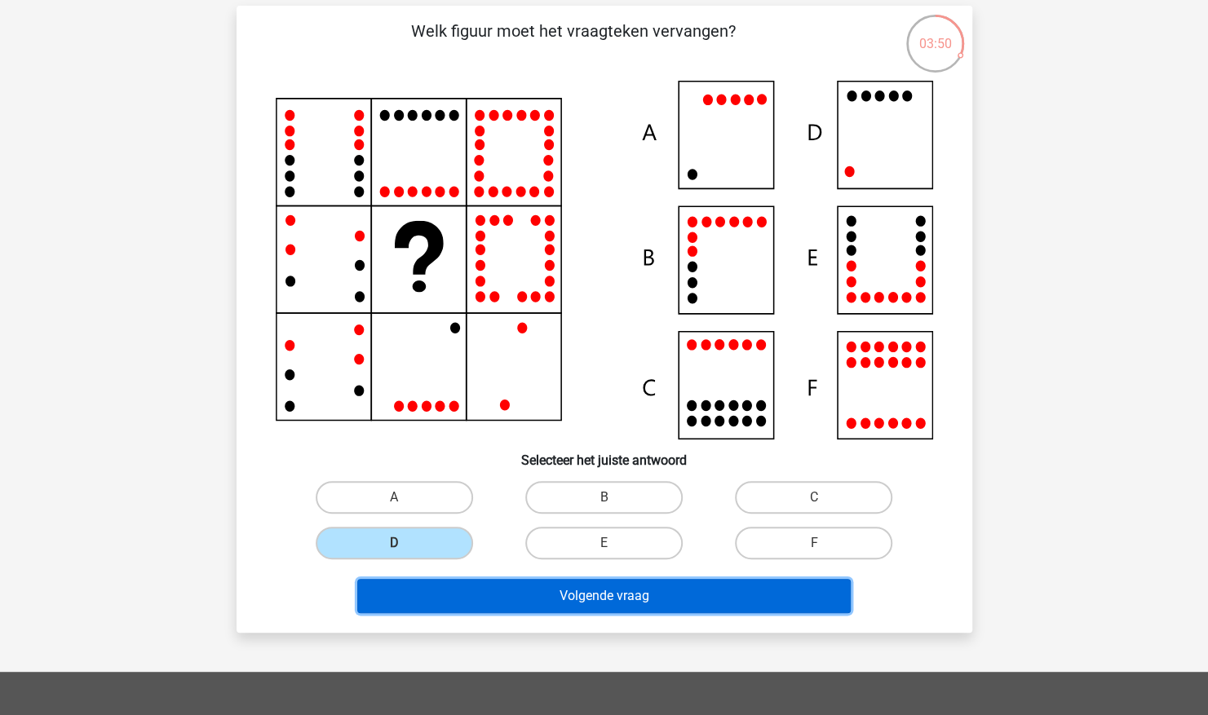
click at [587, 590] on button "Volgende vraag" at bounding box center [603, 596] width 493 height 34
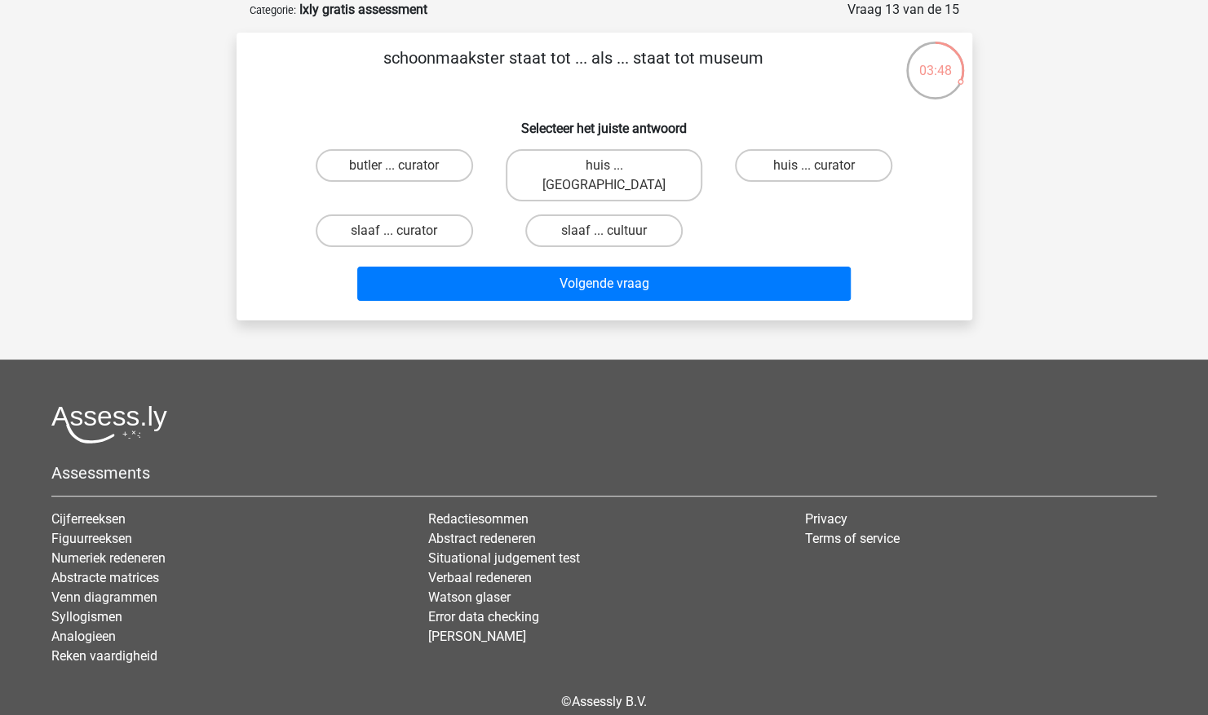
scroll to position [0, 0]
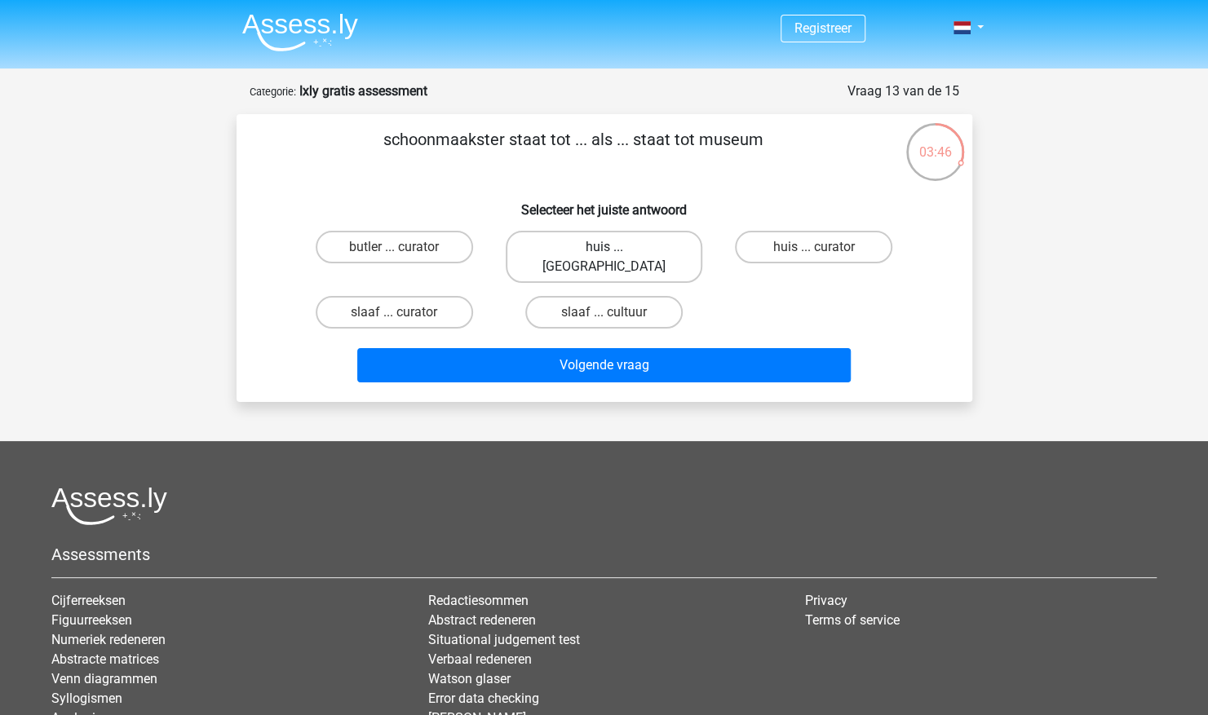
click at [602, 245] on label "huis ... louvre" at bounding box center [604, 257] width 197 height 52
click at [603, 247] on input "huis ... louvre" at bounding box center [608, 252] width 11 height 11
radio input "true"
click at [602, 245] on label "huis ... louvre" at bounding box center [604, 257] width 197 height 52
click at [603, 247] on input "huis ... louvre" at bounding box center [608, 252] width 11 height 11
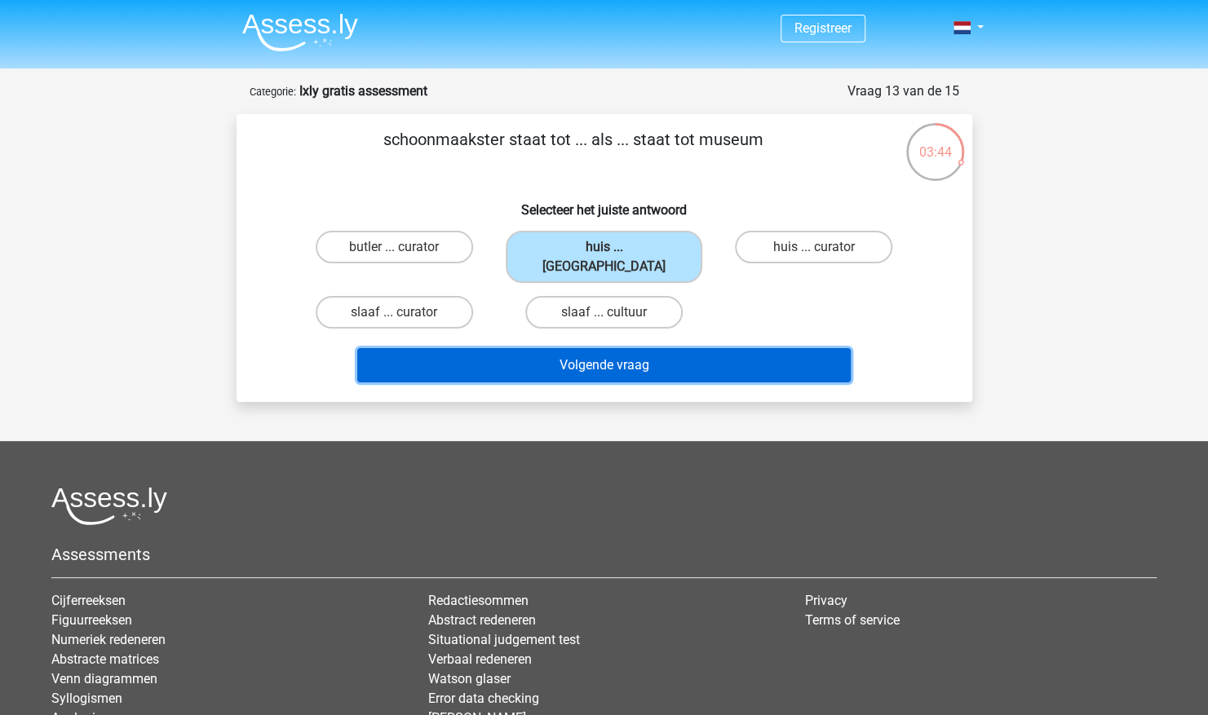
click at [581, 348] on button "Volgende vraag" at bounding box center [603, 365] width 493 height 34
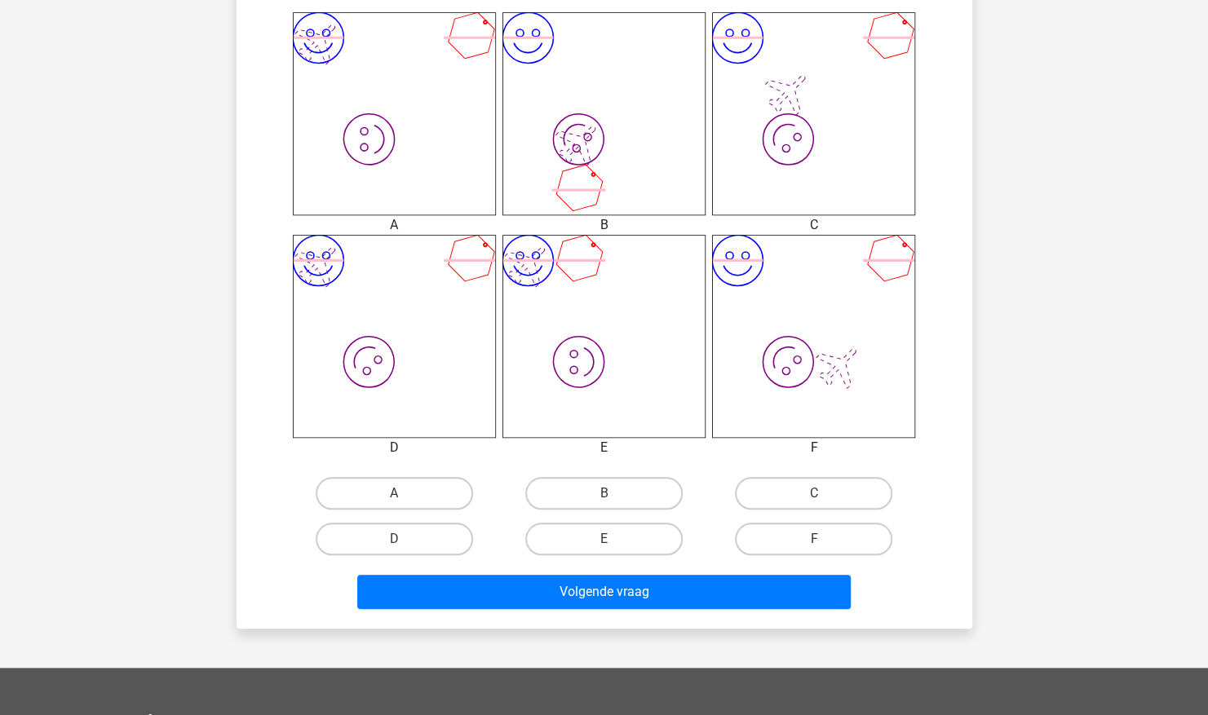
scroll to position [674, 0]
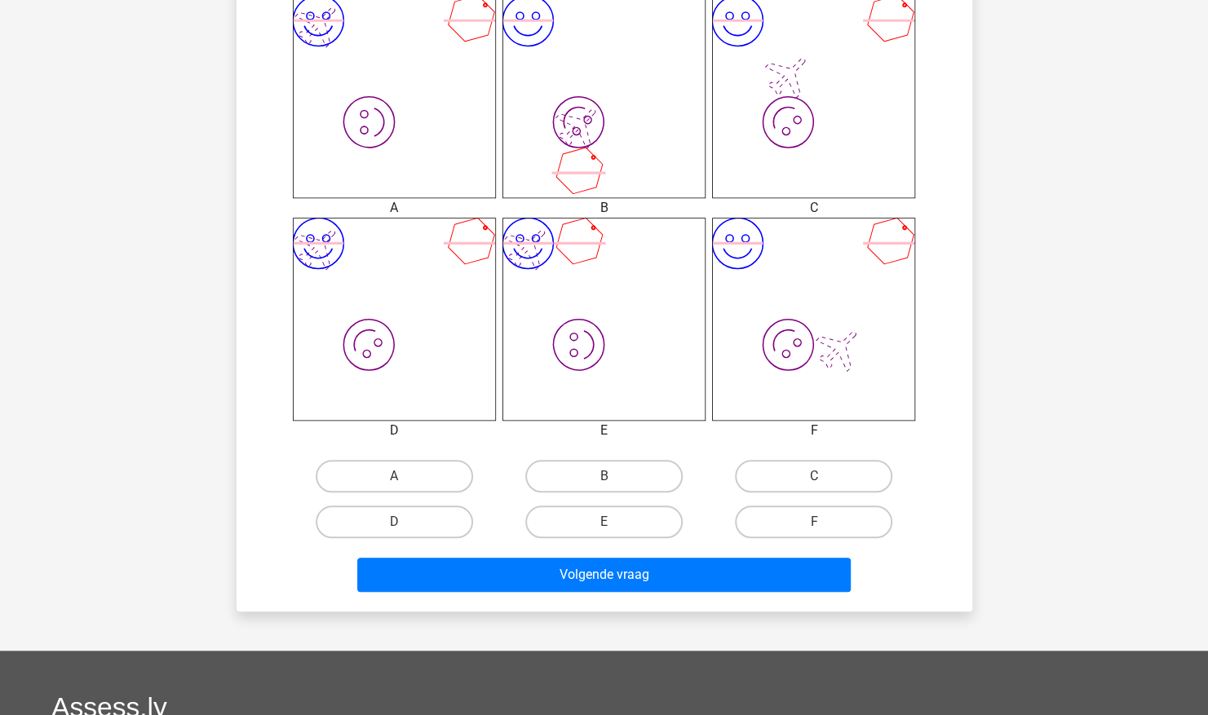
click at [1056, 228] on div "Registreer" at bounding box center [604, 204] width 1208 height 1756
click at [589, 474] on label "B" at bounding box center [603, 476] width 157 height 33
click at [603, 476] on input "B" at bounding box center [608, 481] width 11 height 11
radio input "true"
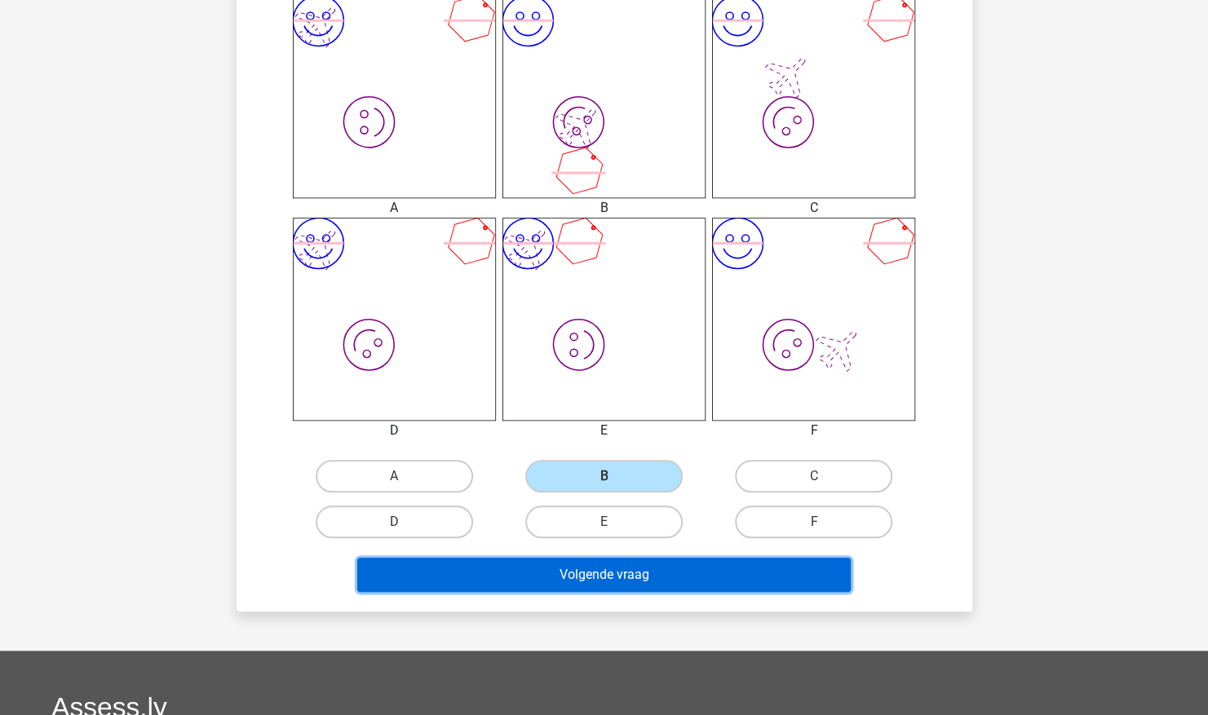
click at [607, 575] on button "Volgende vraag" at bounding box center [603, 575] width 493 height 34
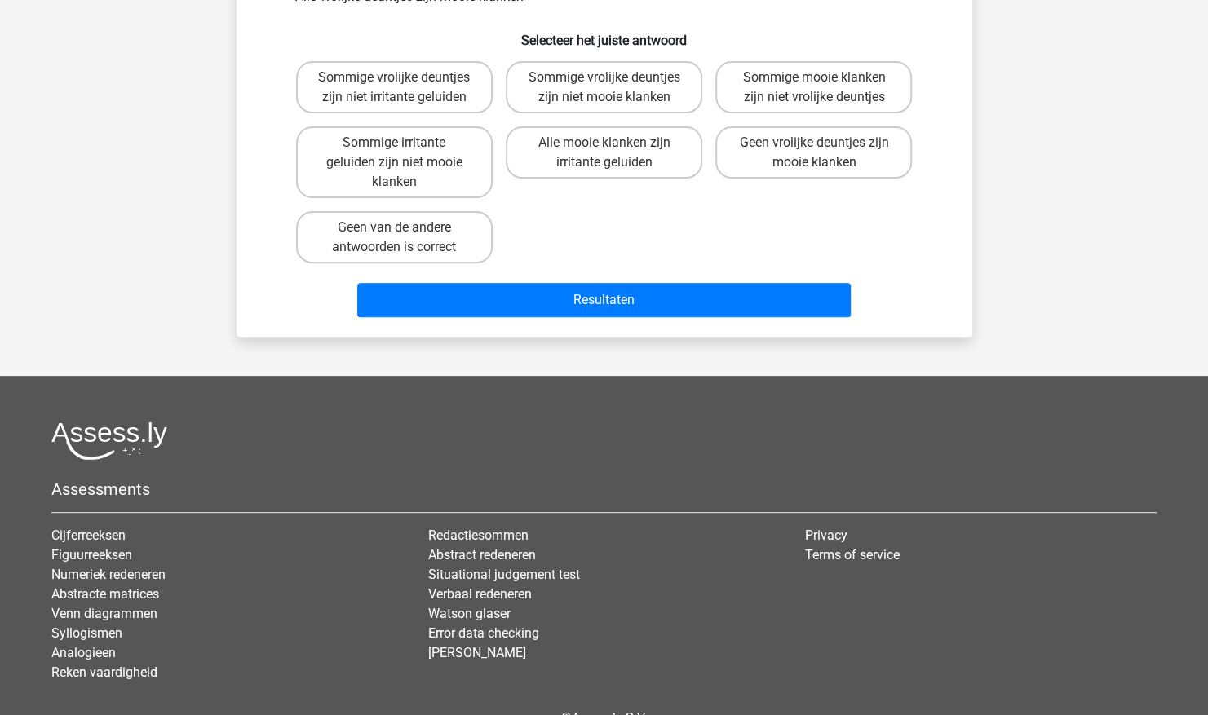
scroll to position [82, 0]
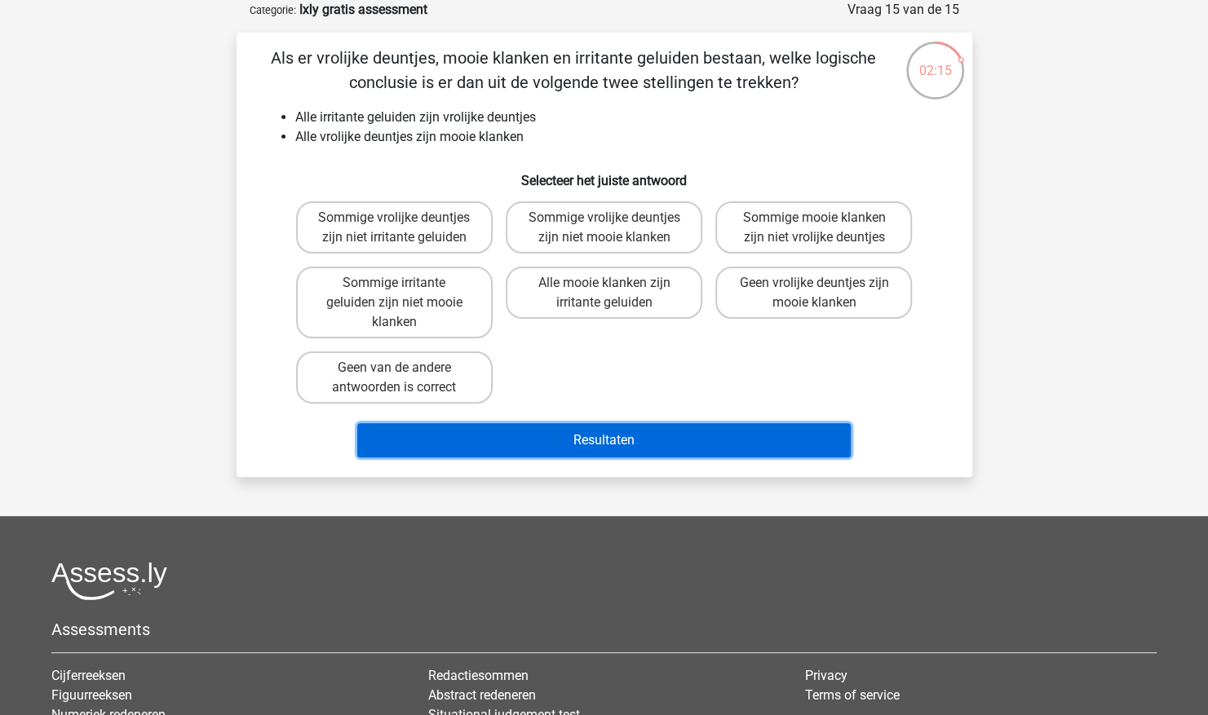
click at [620, 439] on button "Resultaten" at bounding box center [603, 440] width 493 height 34
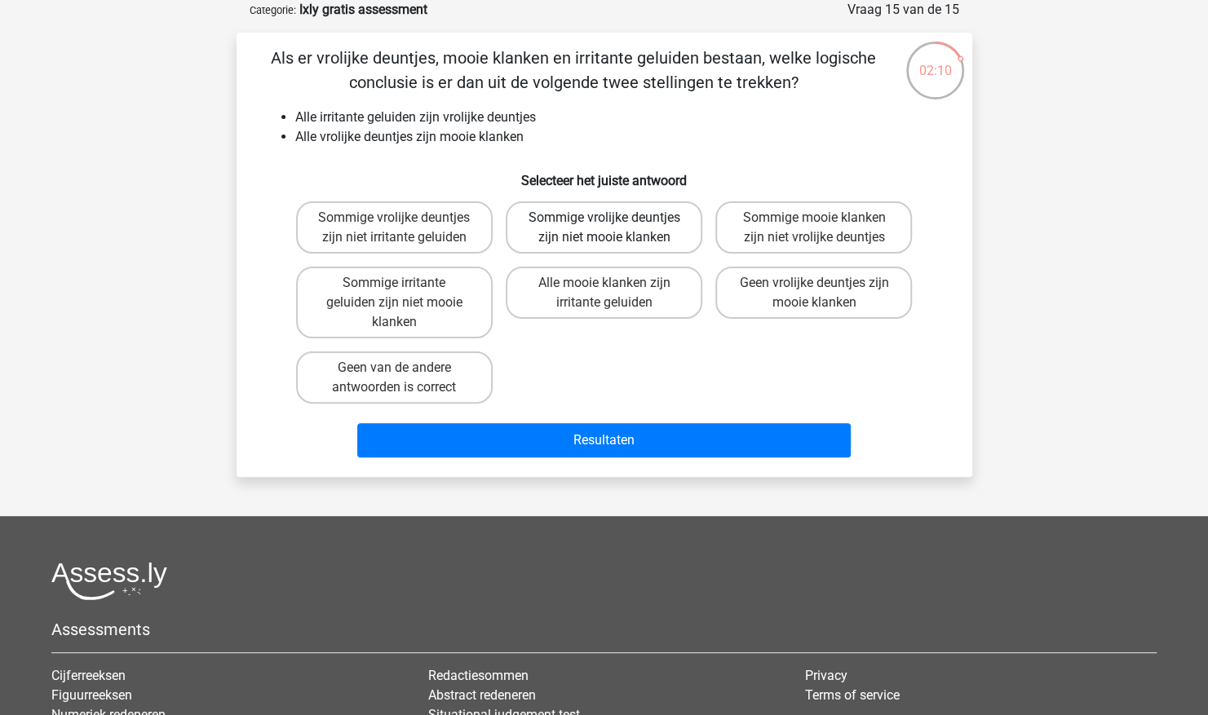
click at [596, 240] on label "Sommige vrolijke deuntjes zijn niet mooie klanken" at bounding box center [604, 227] width 197 height 52
click at [603, 228] on input "Sommige vrolijke deuntjes zijn niet mooie klanken" at bounding box center [608, 223] width 11 height 11
radio input "true"
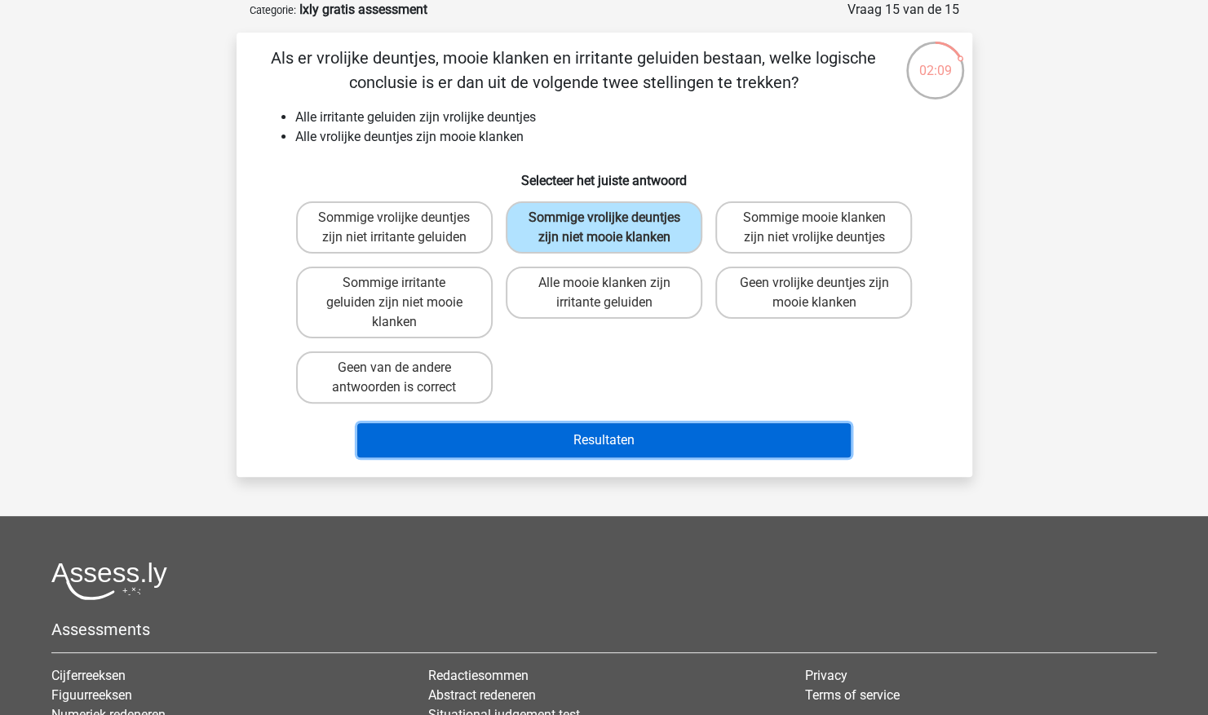
click at [588, 425] on button "Resultaten" at bounding box center [603, 440] width 493 height 34
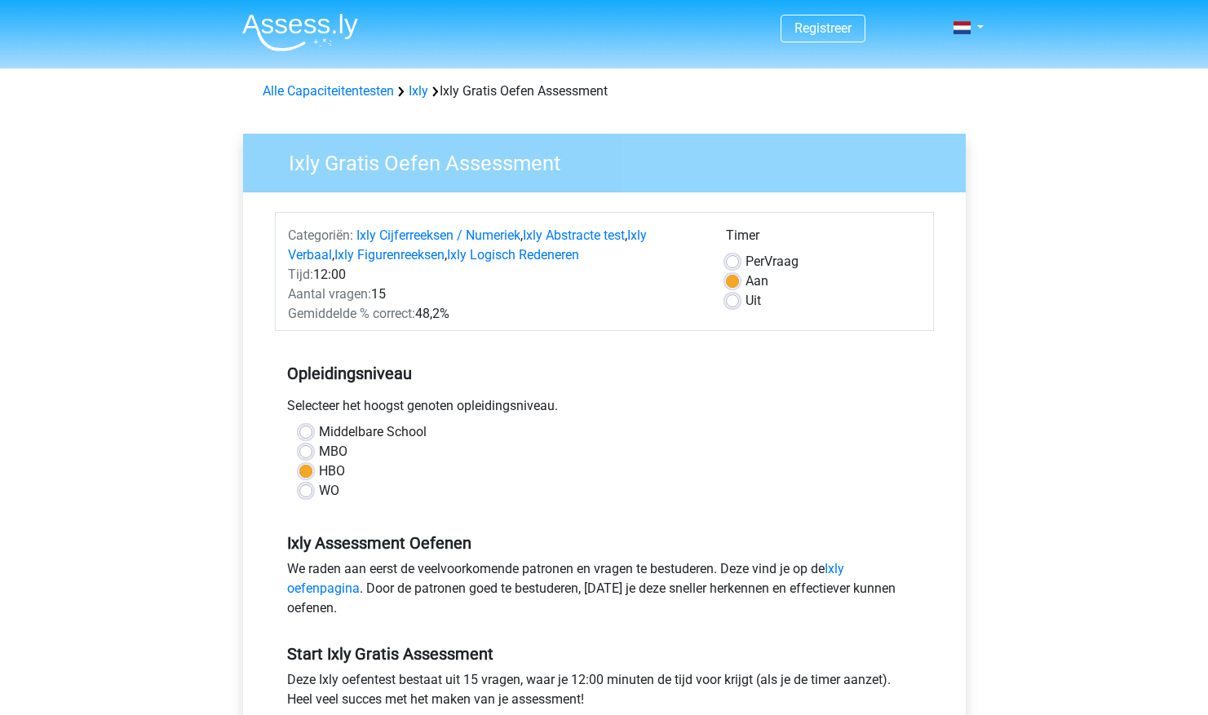
scroll to position [207, 0]
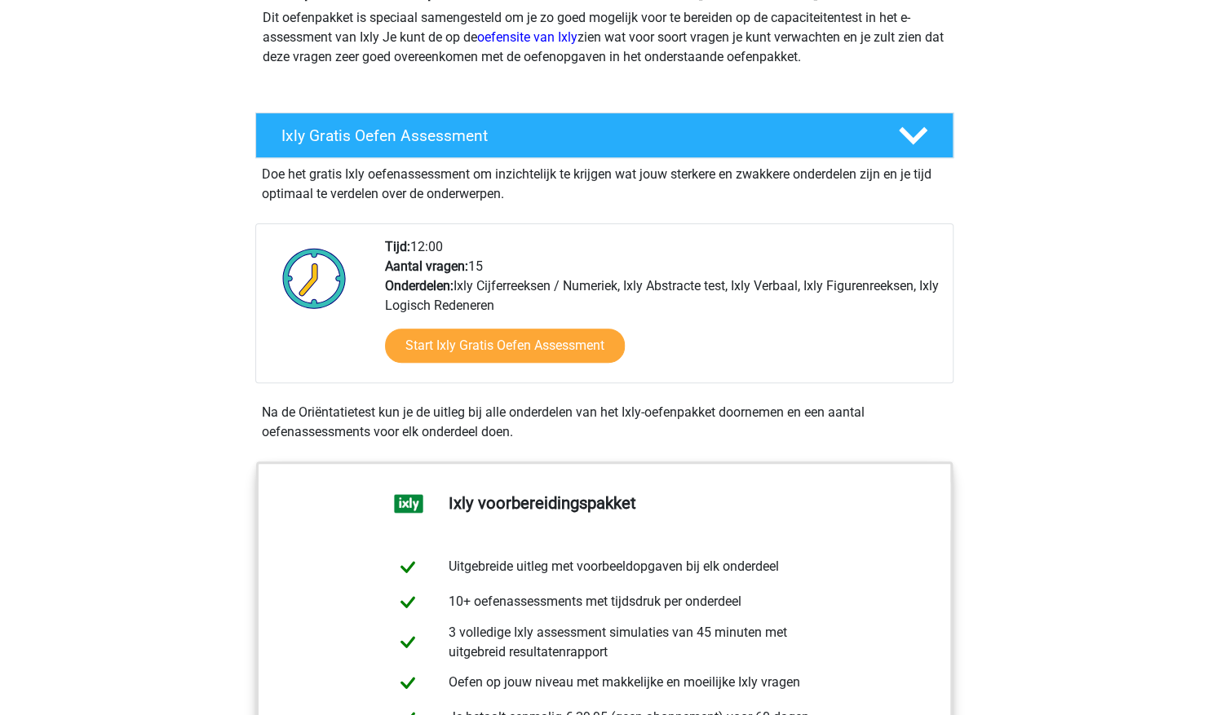
scroll to position [214, 0]
